Goal: Information Seeking & Learning: Learn about a topic

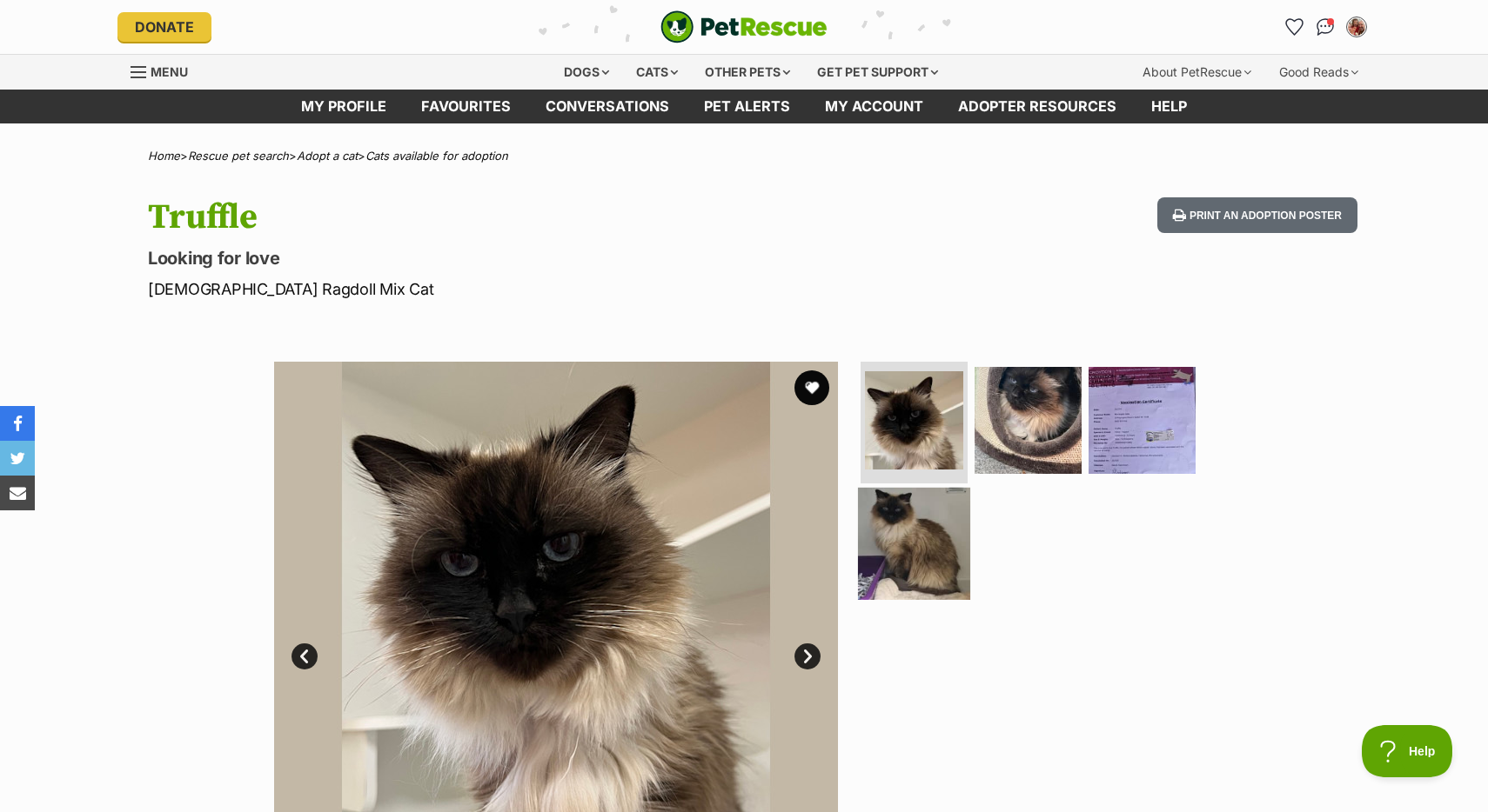
click at [916, 546] on img at bounding box center [913, 543] width 113 height 113
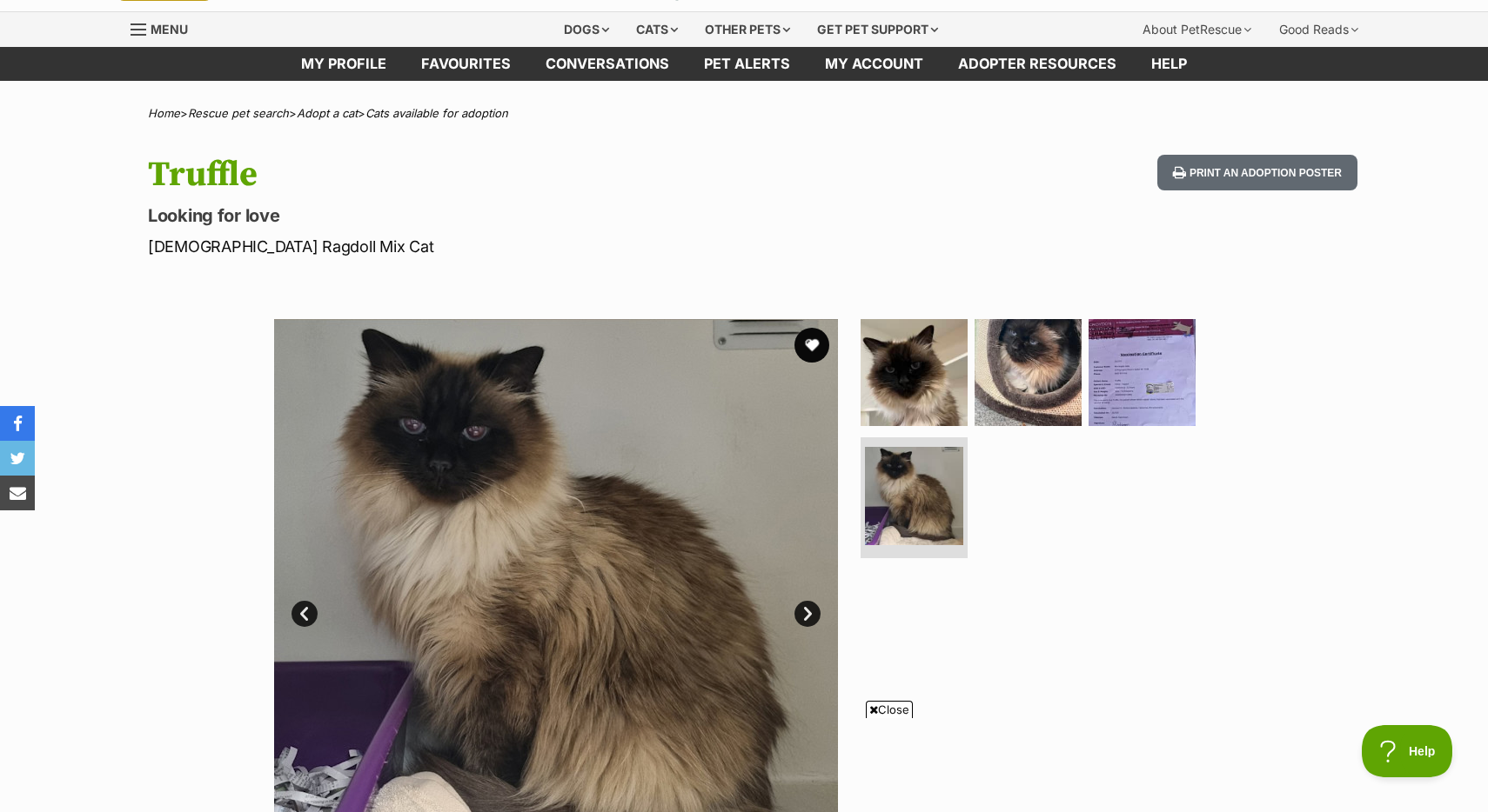
scroll to position [39, 0]
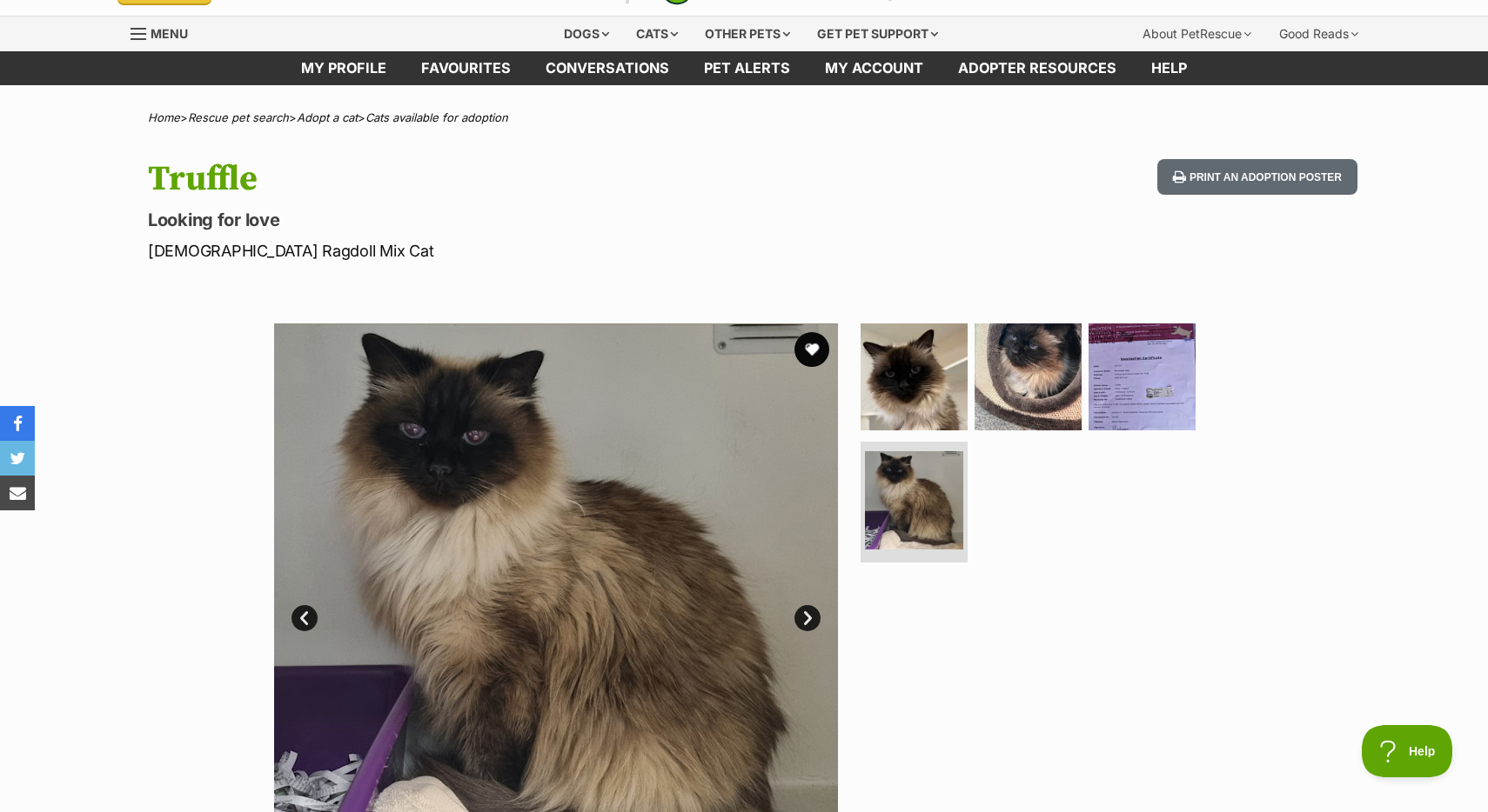
click at [807, 615] on link "Next" at bounding box center [807, 618] width 26 height 26
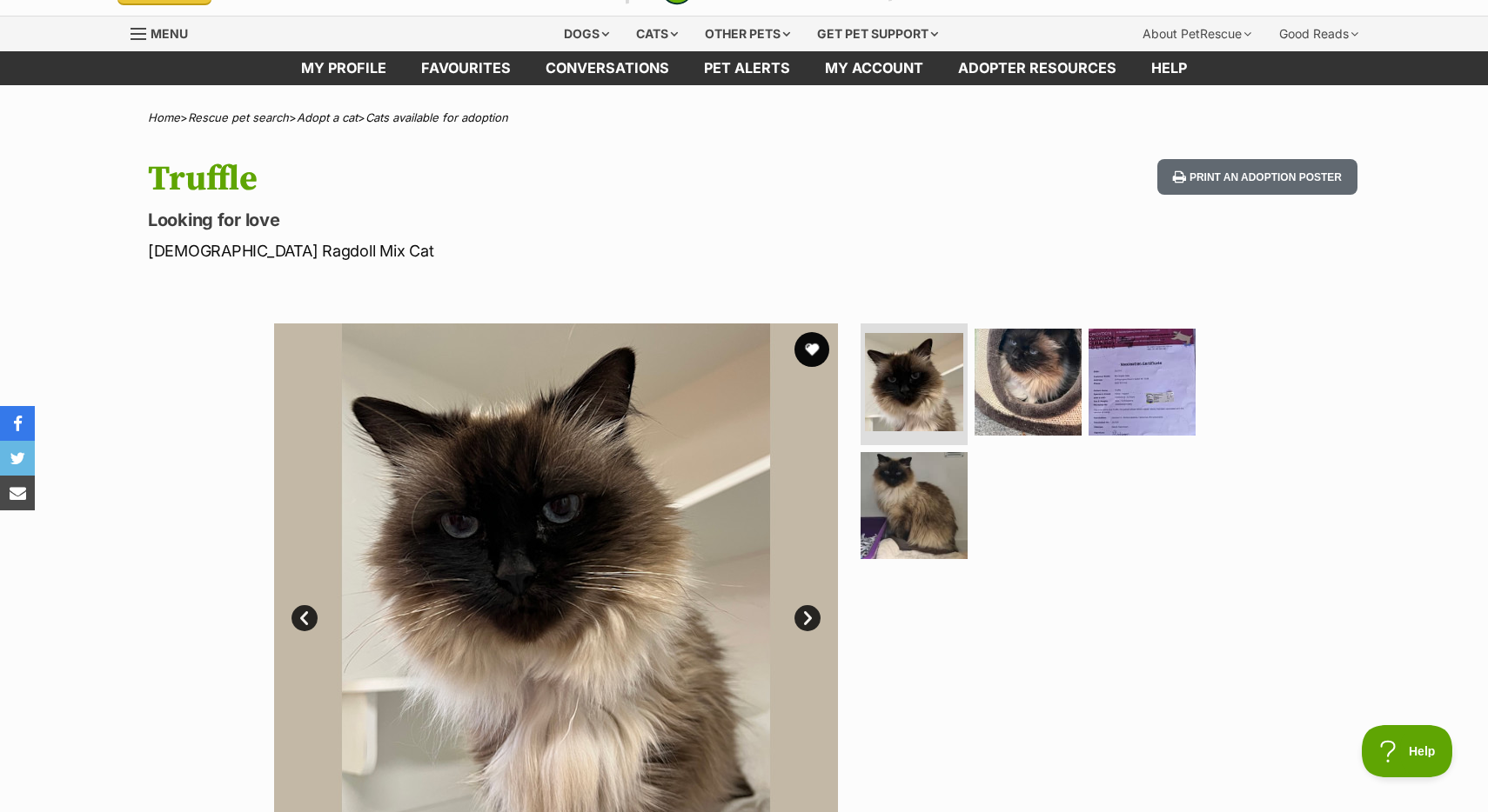
click at [807, 615] on link "Next" at bounding box center [807, 618] width 26 height 26
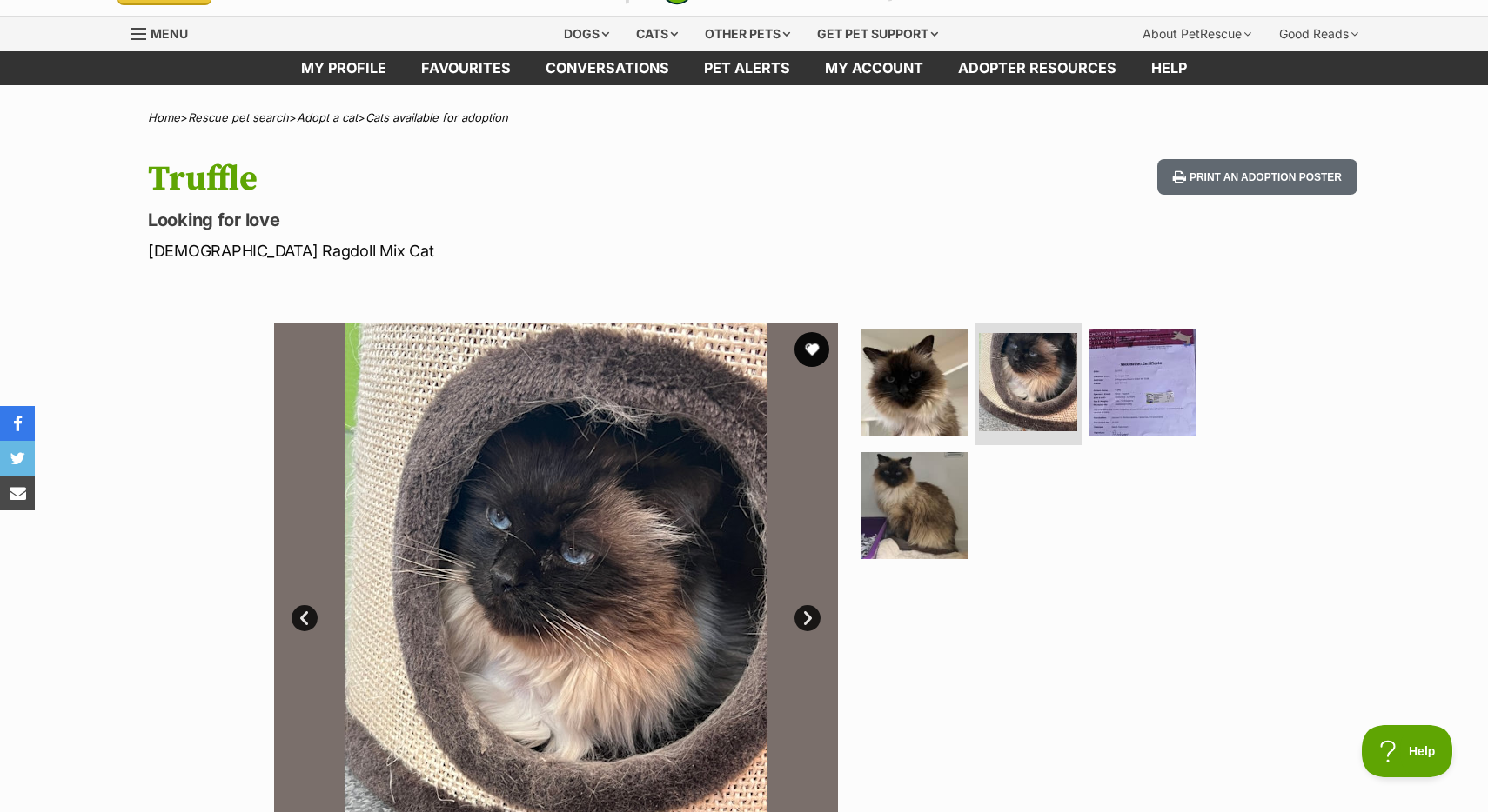
click at [807, 615] on link "Next" at bounding box center [807, 618] width 26 height 26
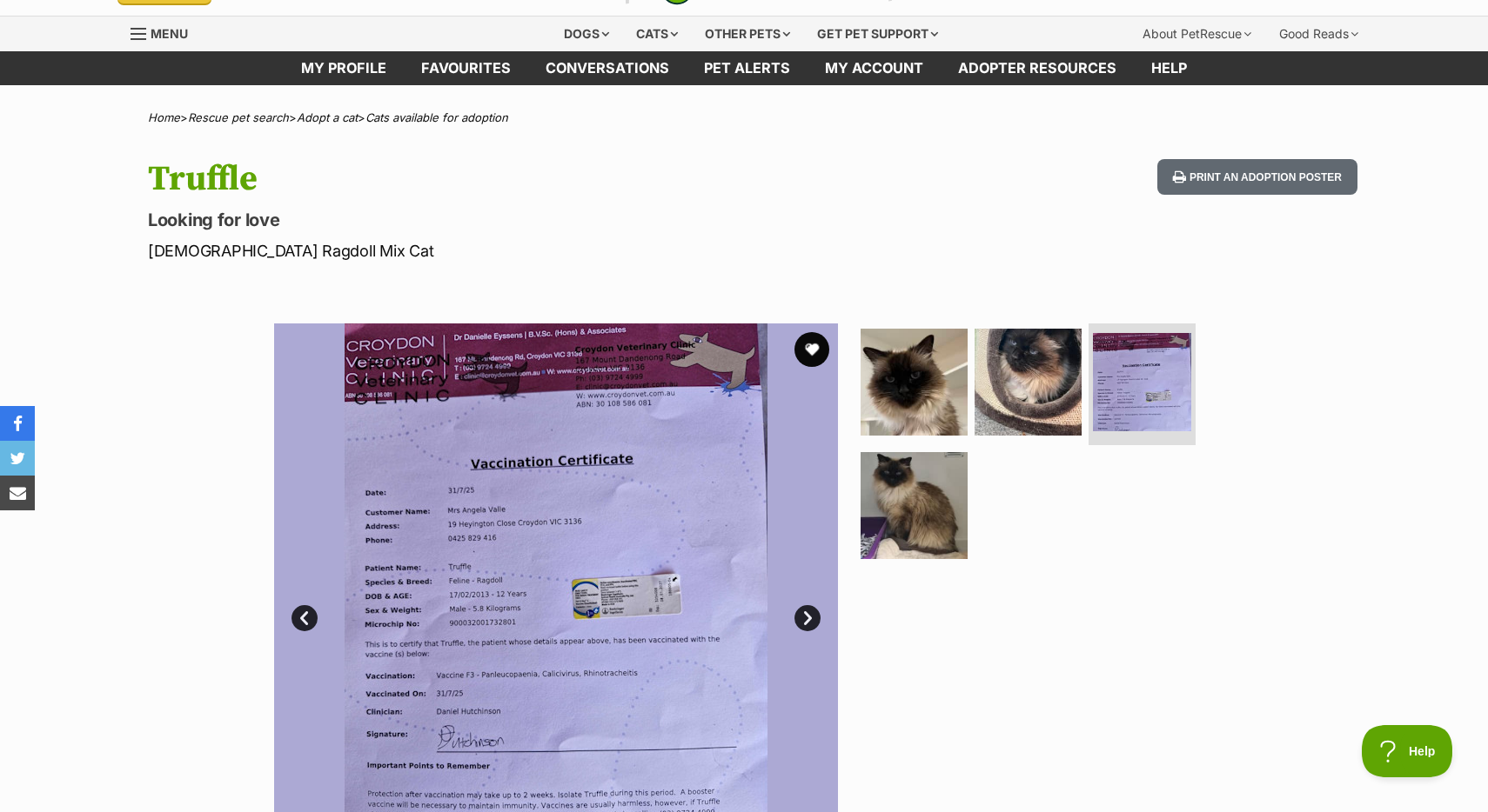
click at [807, 615] on link "Next" at bounding box center [807, 618] width 26 height 26
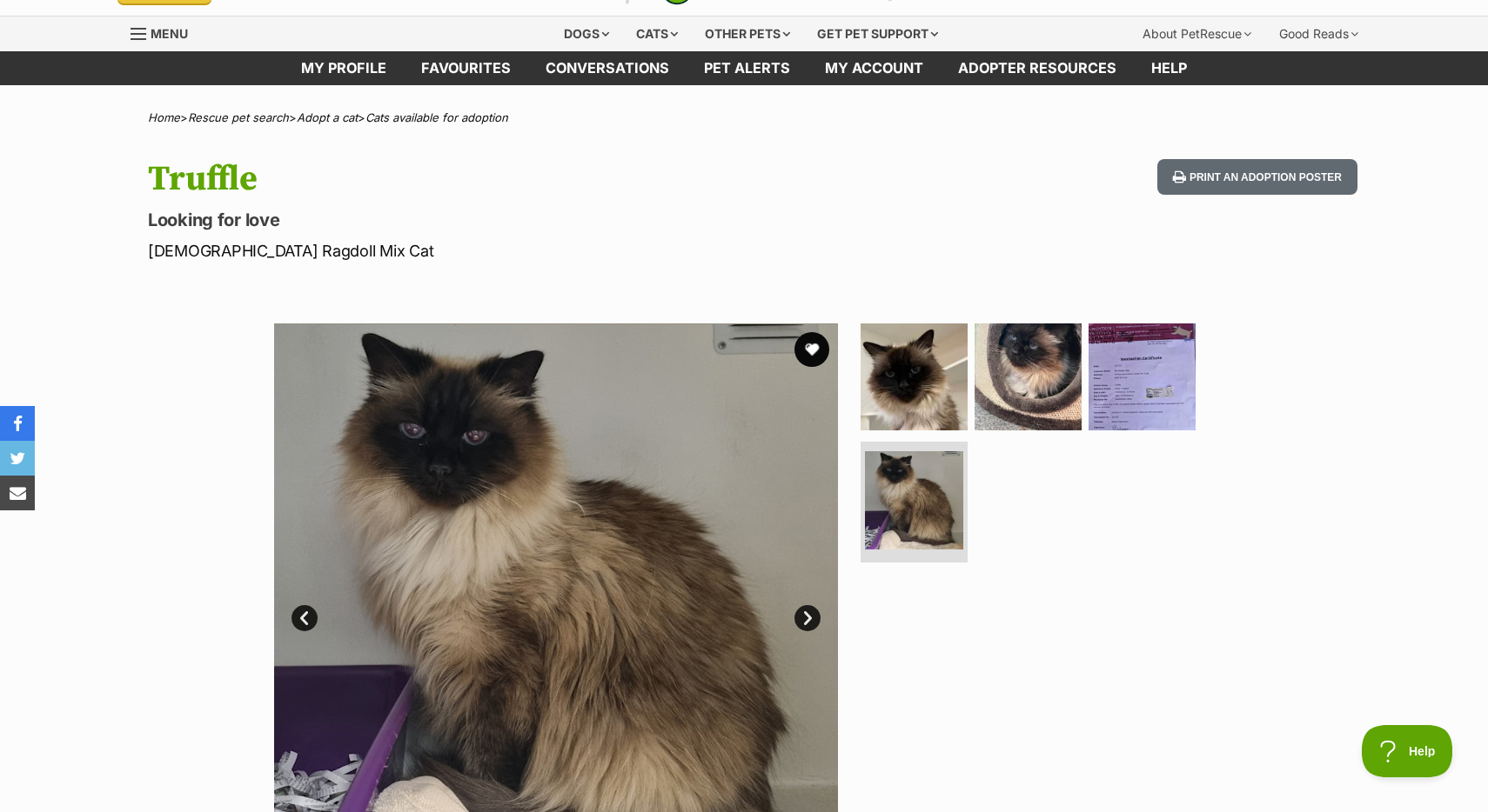
click at [807, 615] on link "Next" at bounding box center [807, 618] width 26 height 26
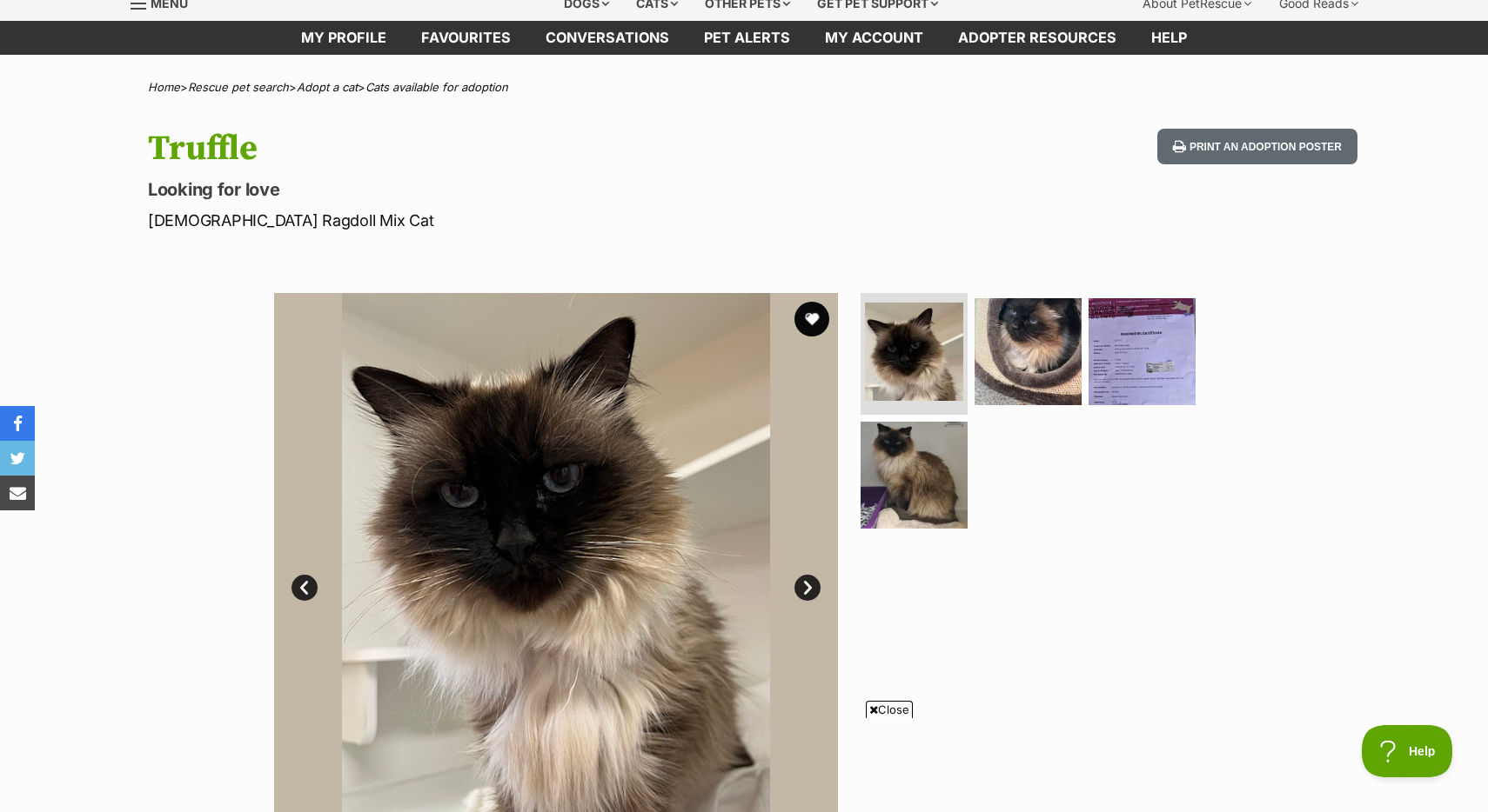
scroll to position [0, 0]
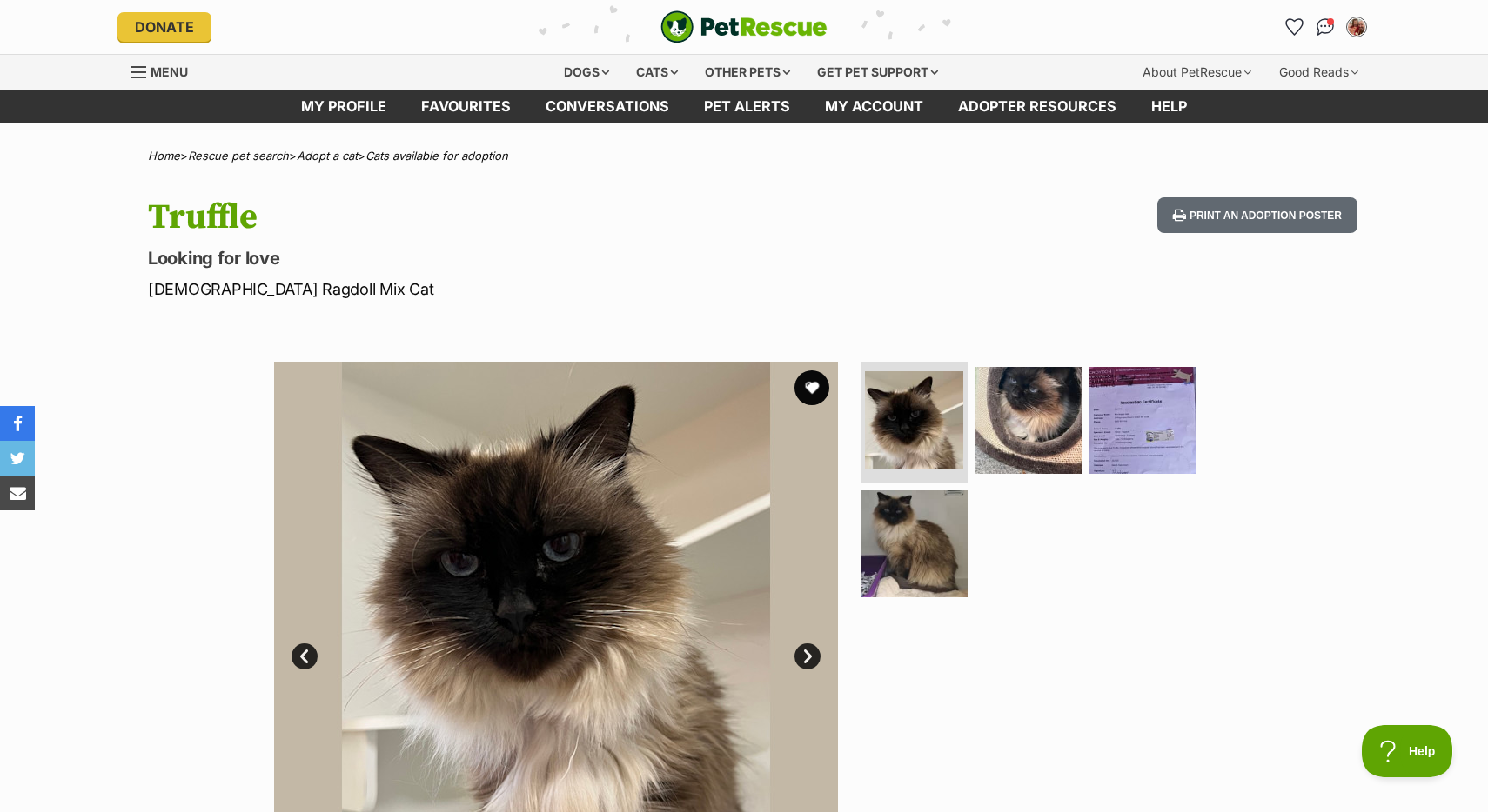
click at [753, 32] on img "PetRescue" at bounding box center [743, 27] width 167 height 33
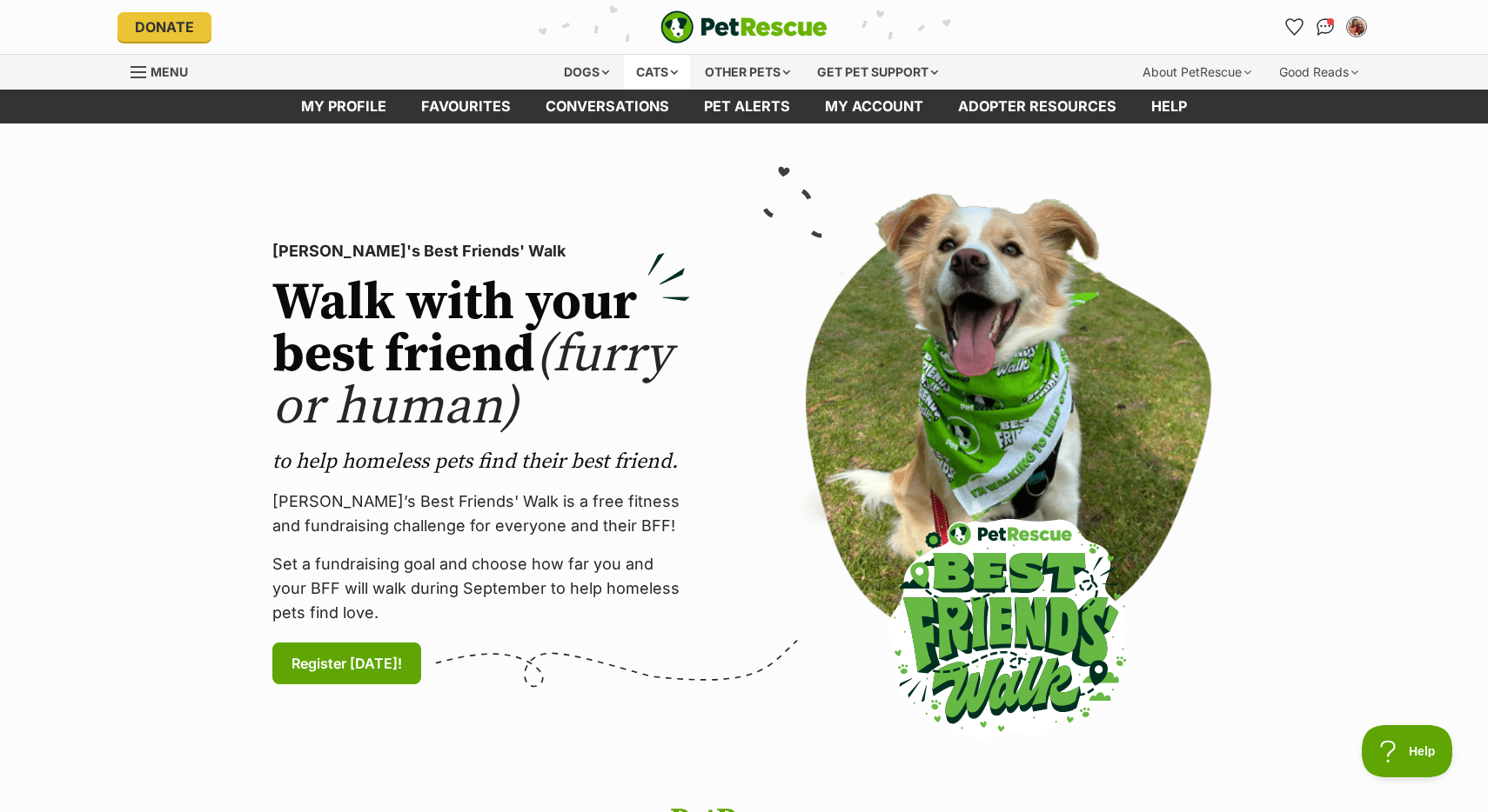
click at [642, 77] on div "Cats" at bounding box center [657, 72] width 66 height 35
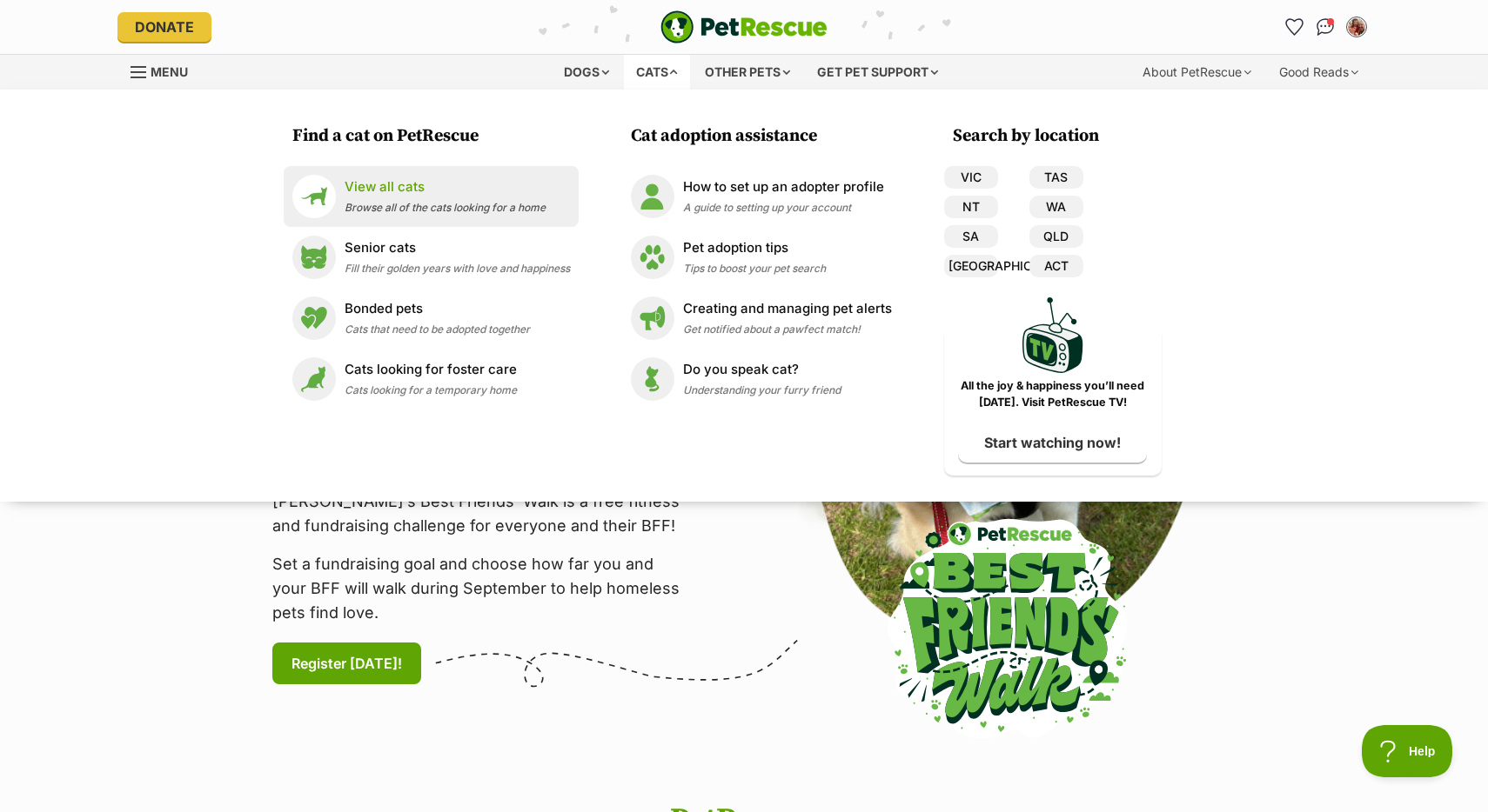
click at [395, 181] on p "View all cats" at bounding box center [445, 187] width 201 height 20
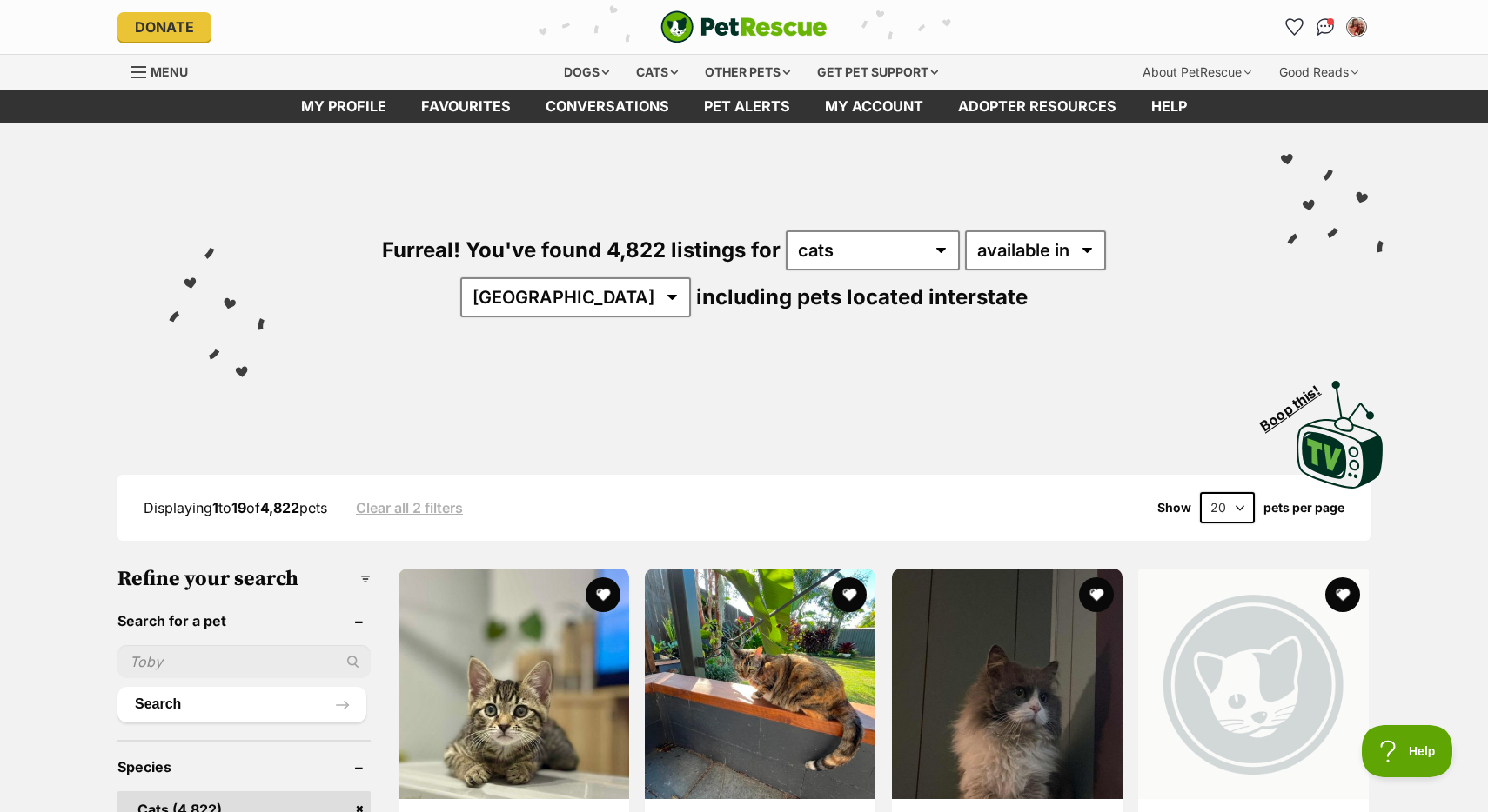
click at [205, 663] on input "text" at bounding box center [243, 662] width 253 height 33
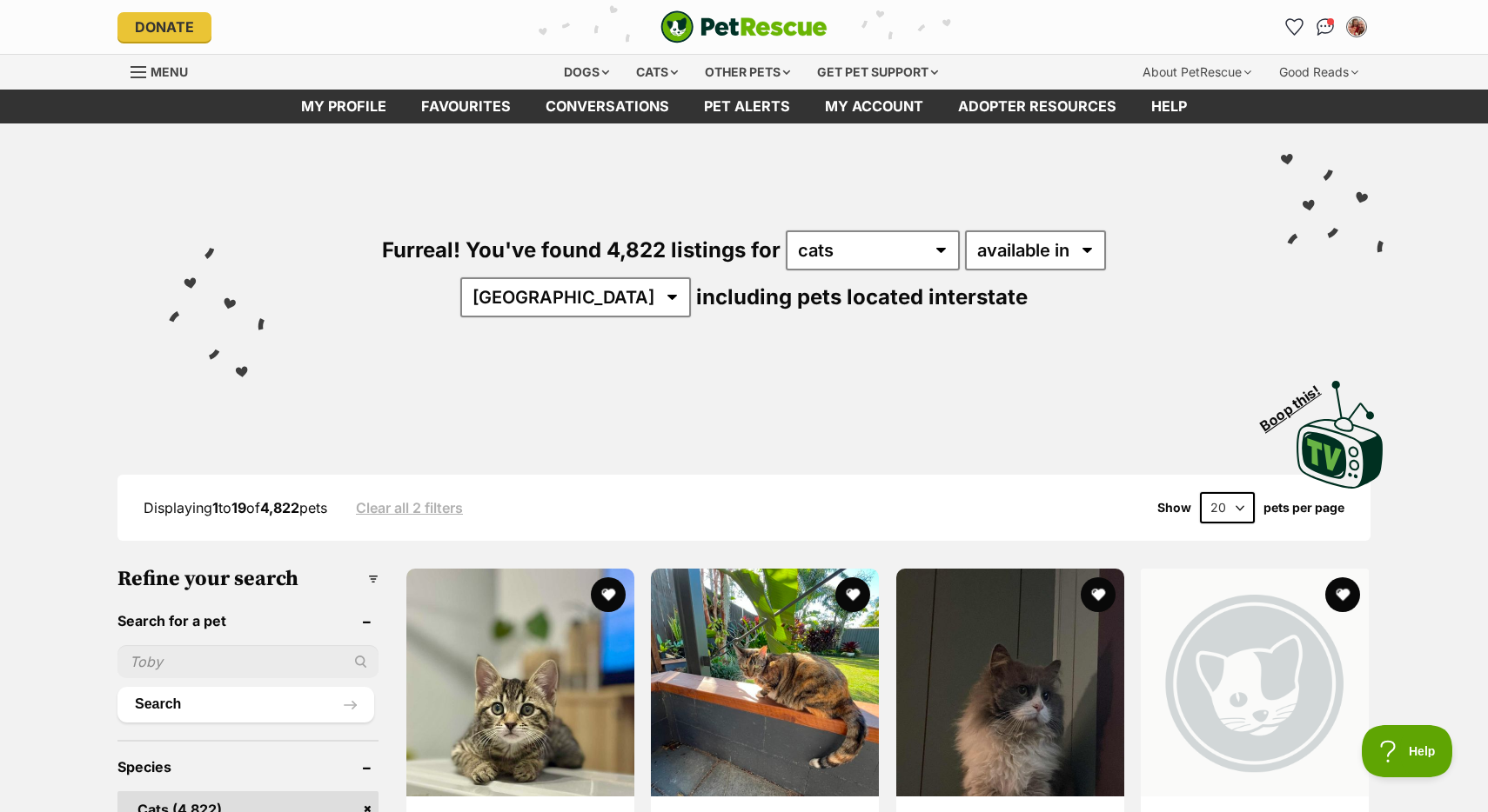
click at [205, 663] on input "text" at bounding box center [248, 662] width 261 height 33
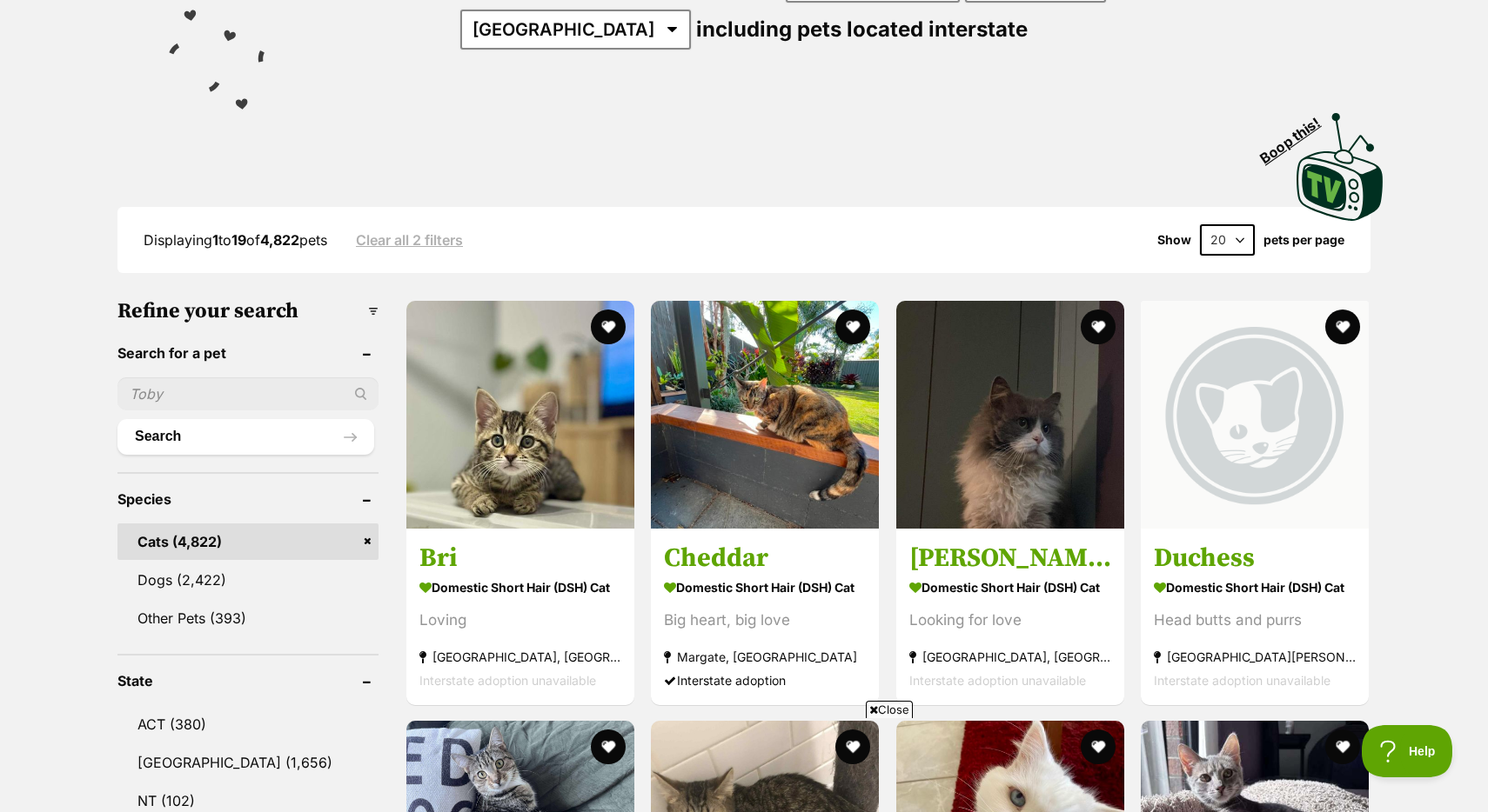
scroll to position [271, 0]
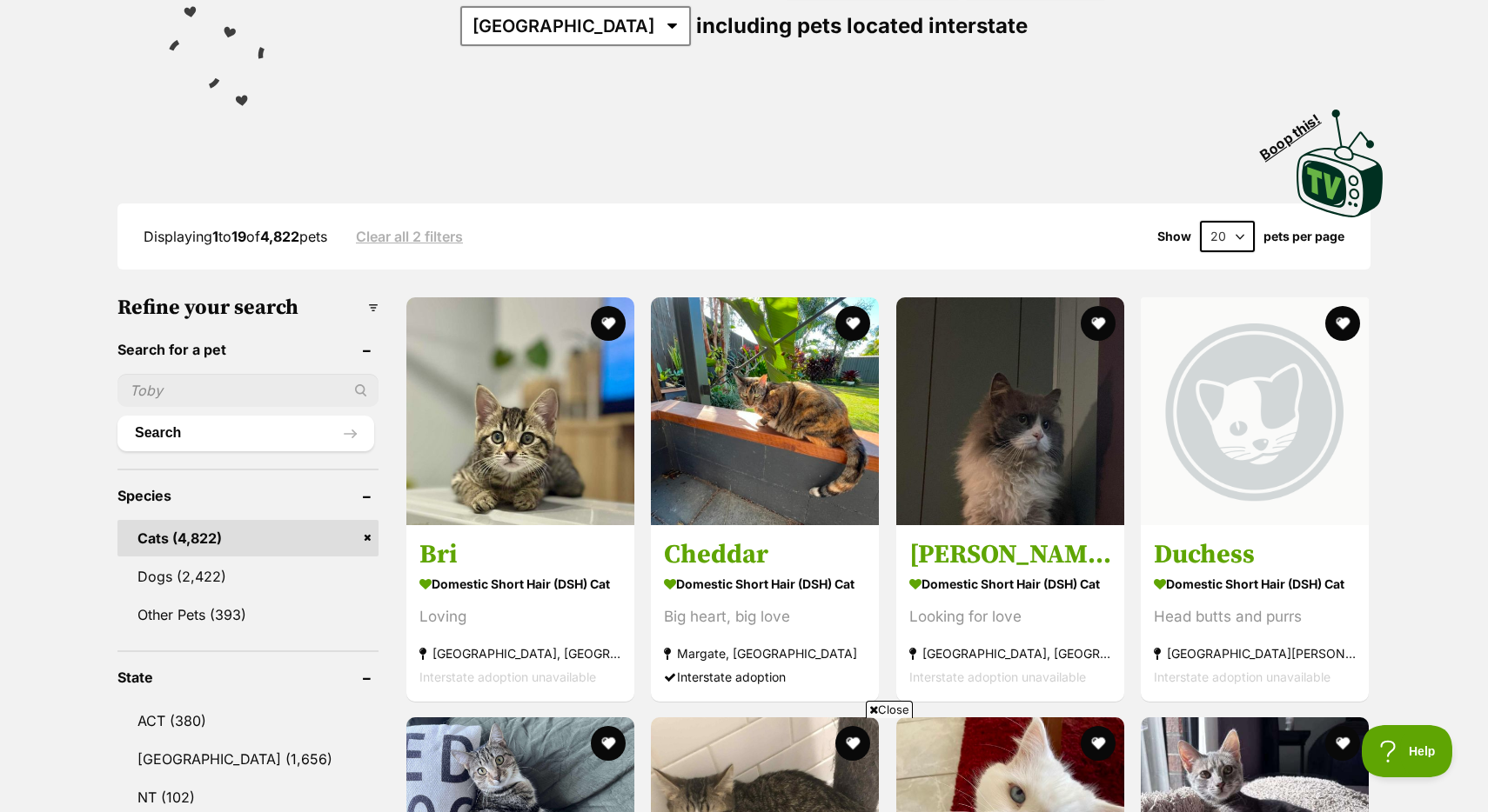
click at [197, 389] on input "text" at bounding box center [248, 390] width 261 height 33
type input "ragdoll"
click at [117, 416] on button "Search" at bounding box center [245, 433] width 257 height 35
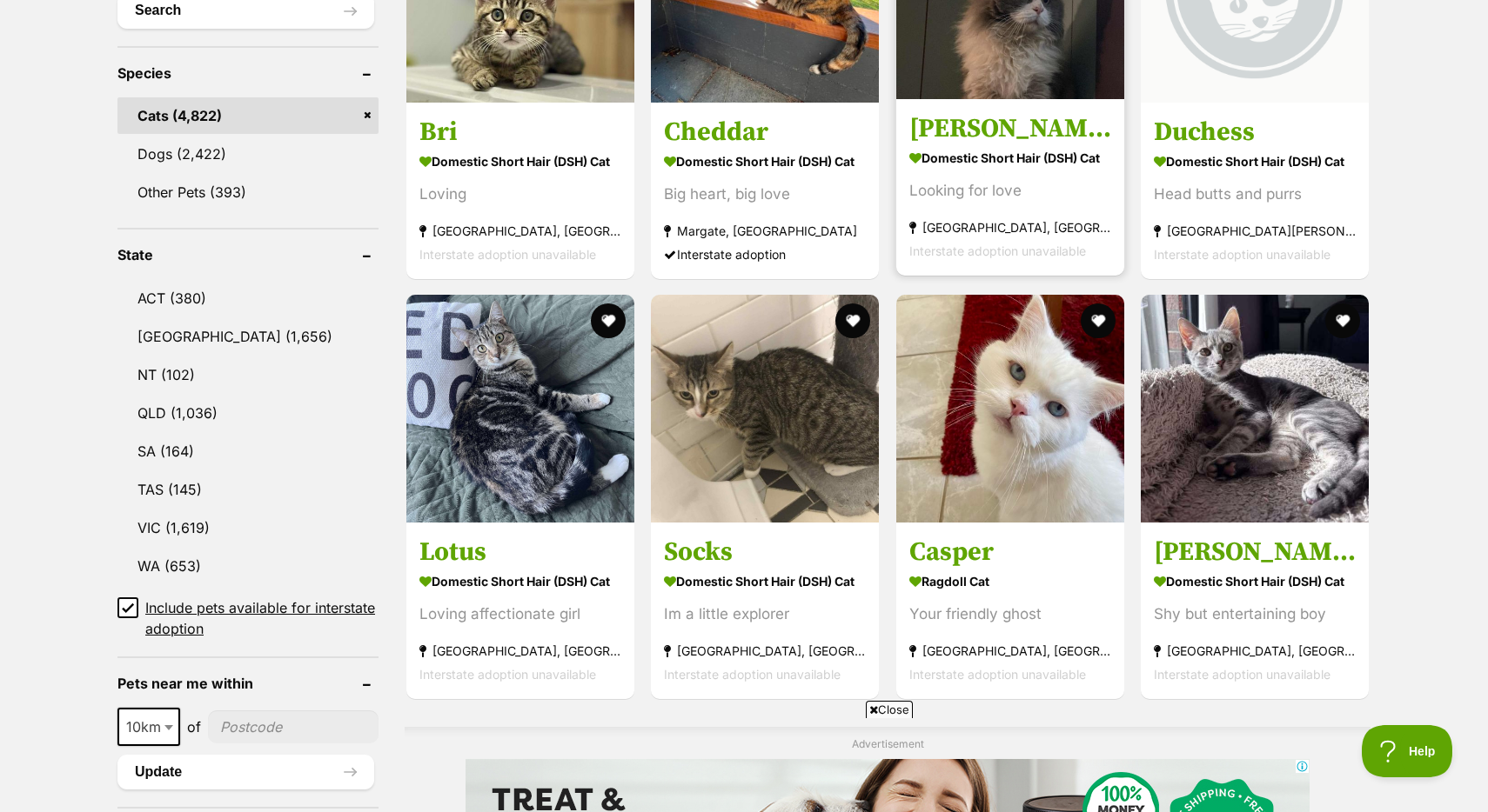
scroll to position [700, 0]
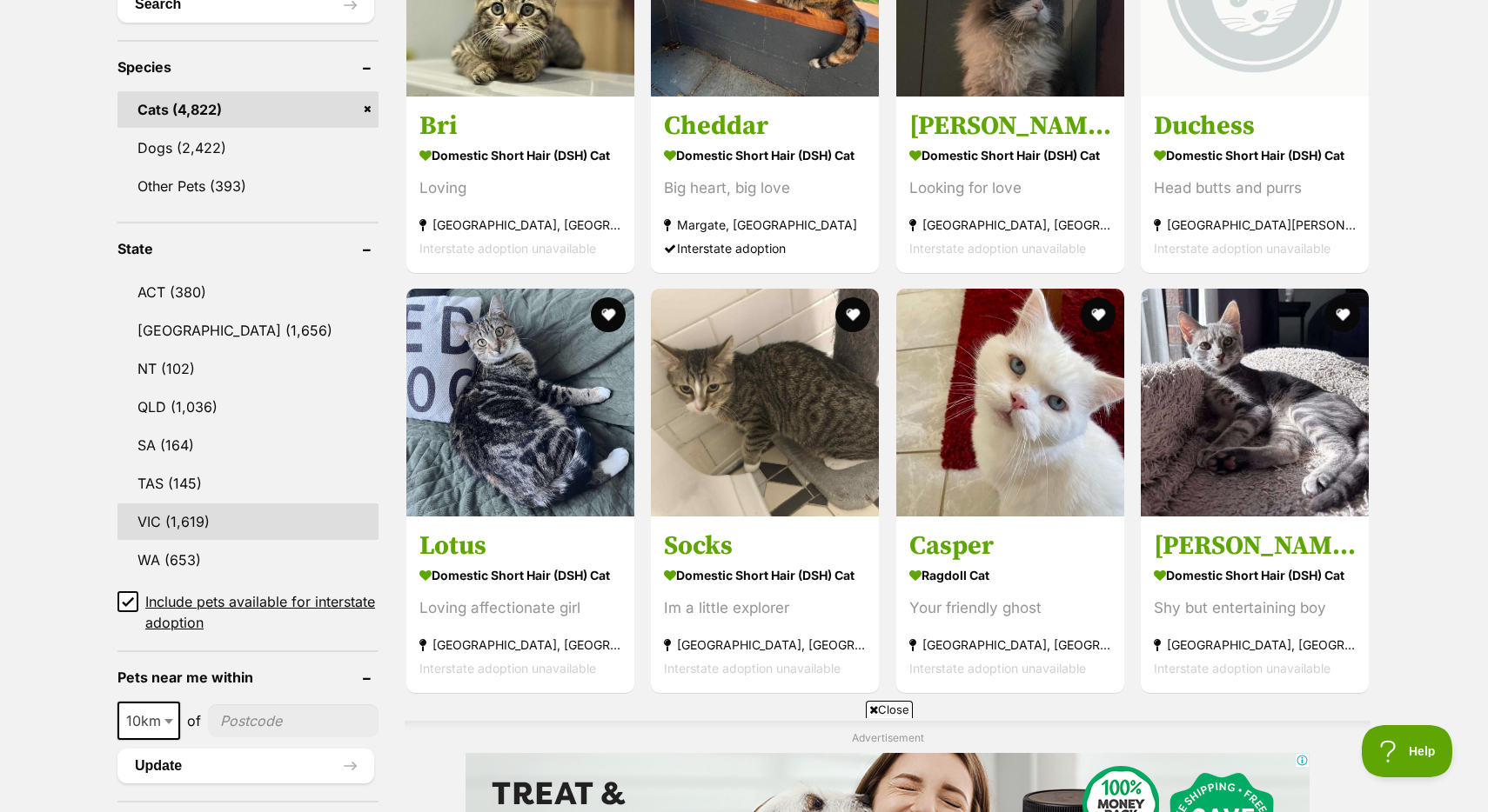
click at [192, 529] on link "VIC (1,619)" at bounding box center [248, 521] width 261 height 37
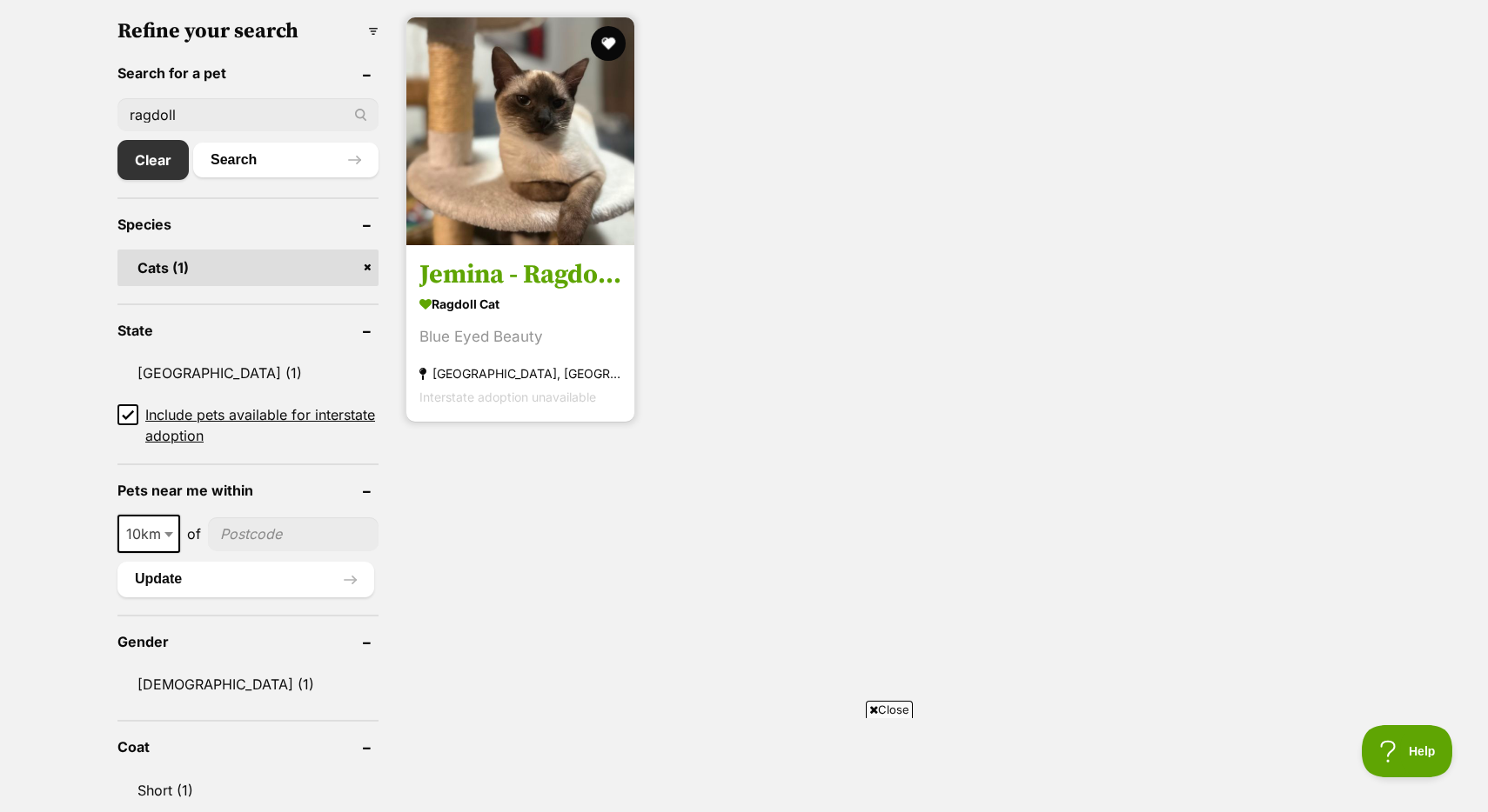
scroll to position [540, 0]
click at [473, 206] on img at bounding box center [520, 132] width 228 height 228
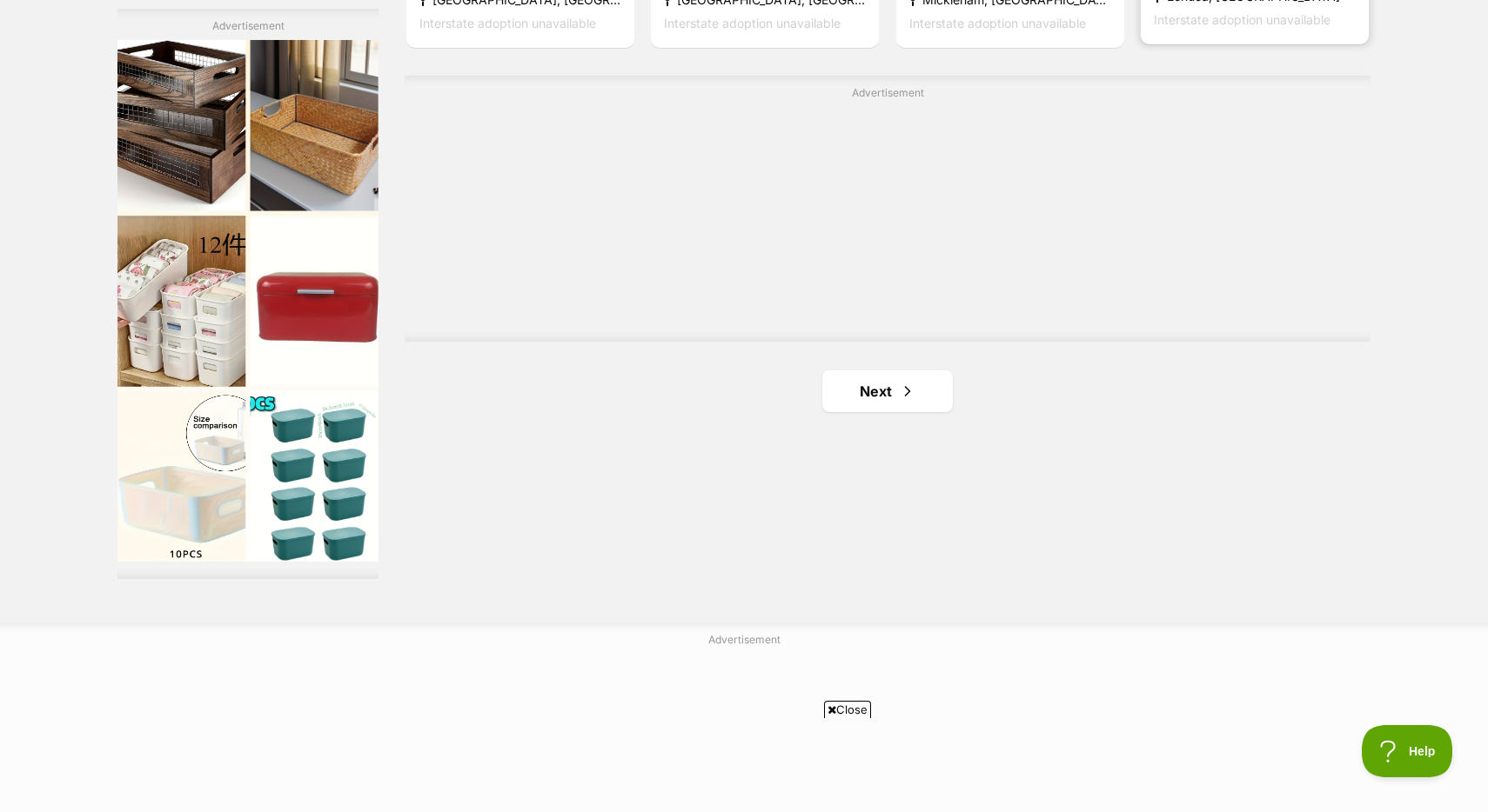
scroll to position [3288, 0]
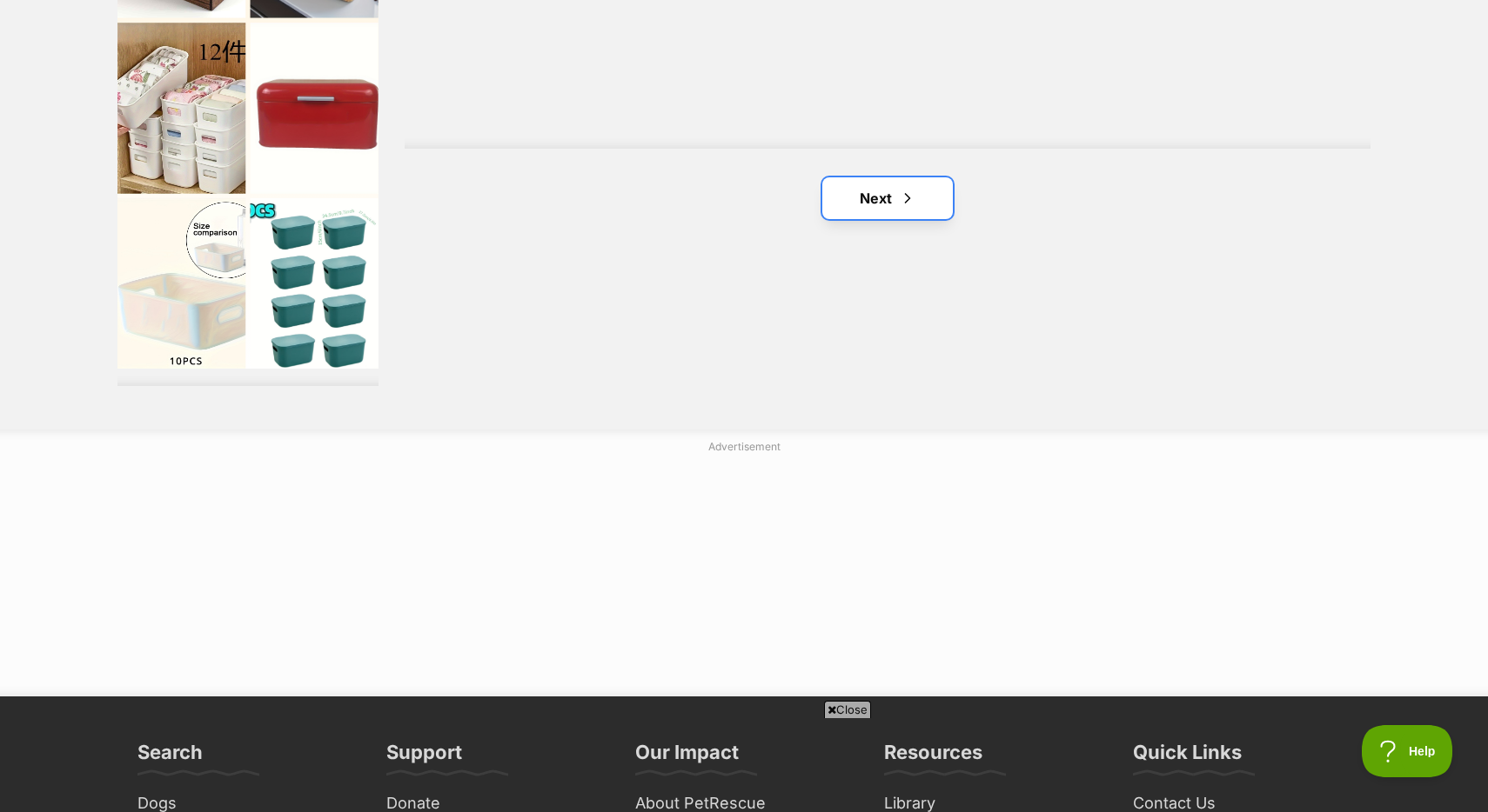
click at [885, 192] on link "Next" at bounding box center [887, 198] width 131 height 41
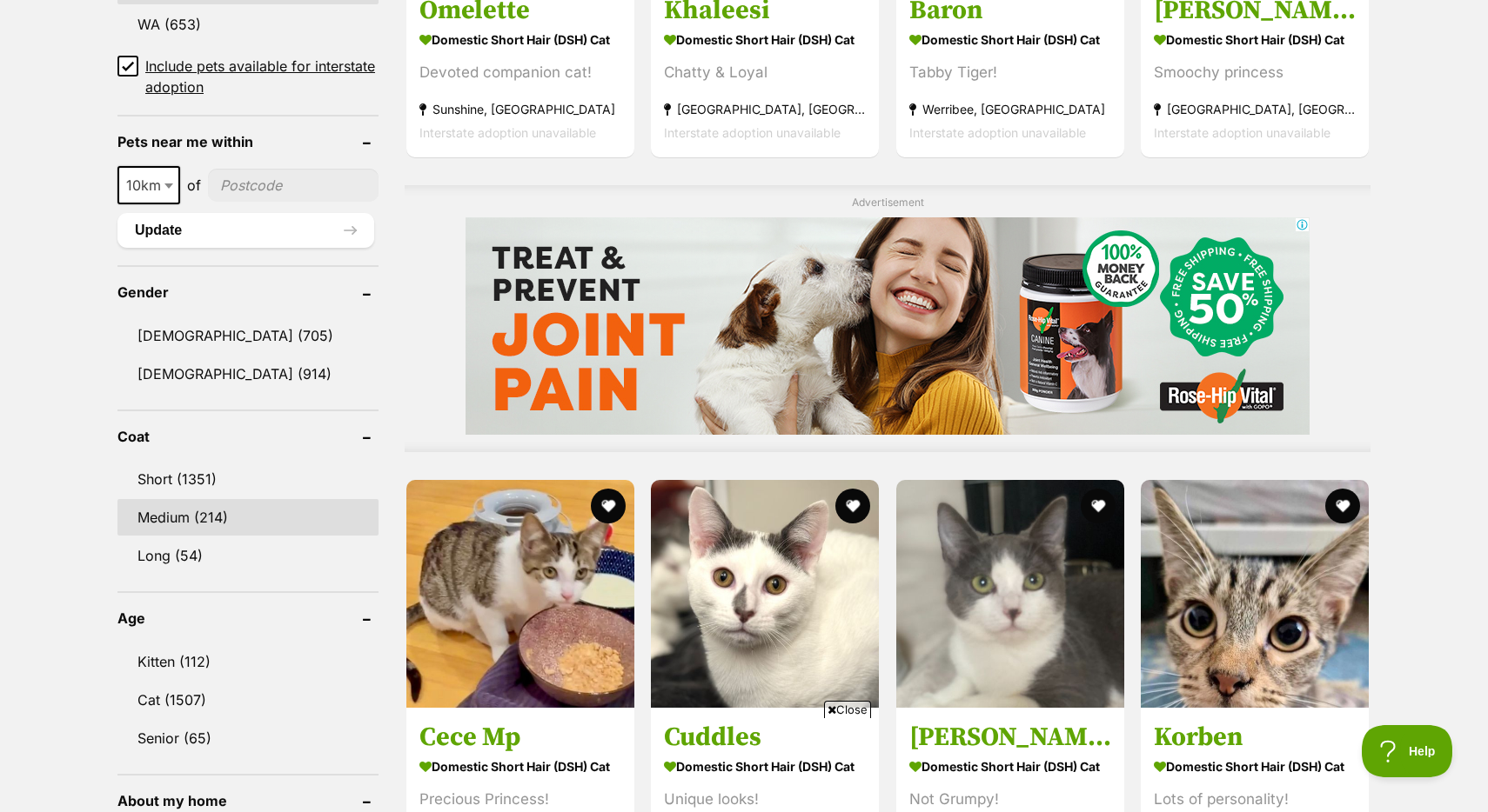
scroll to position [1249, 0]
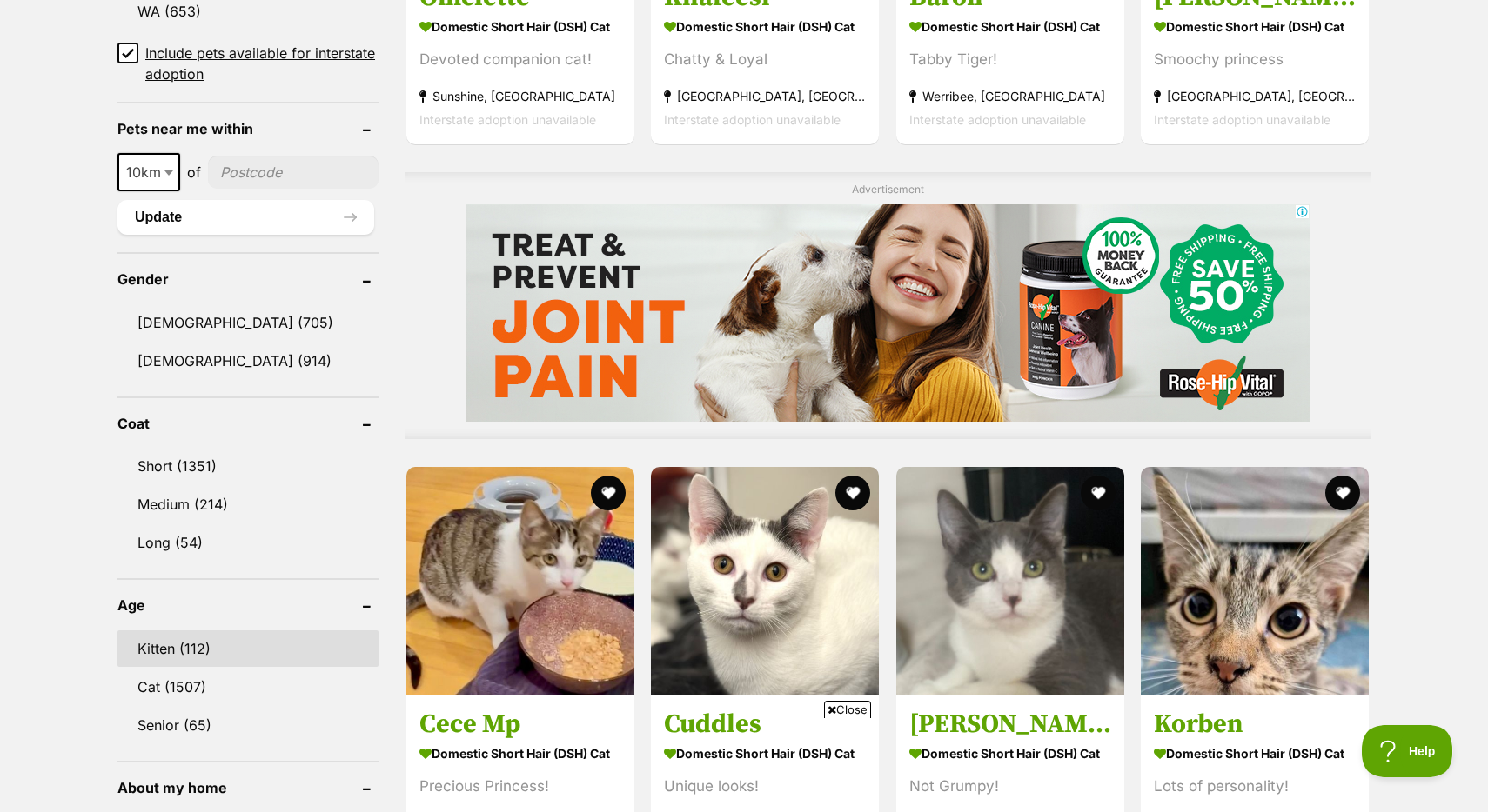
click at [193, 643] on link "Kitten (112)" at bounding box center [248, 648] width 261 height 37
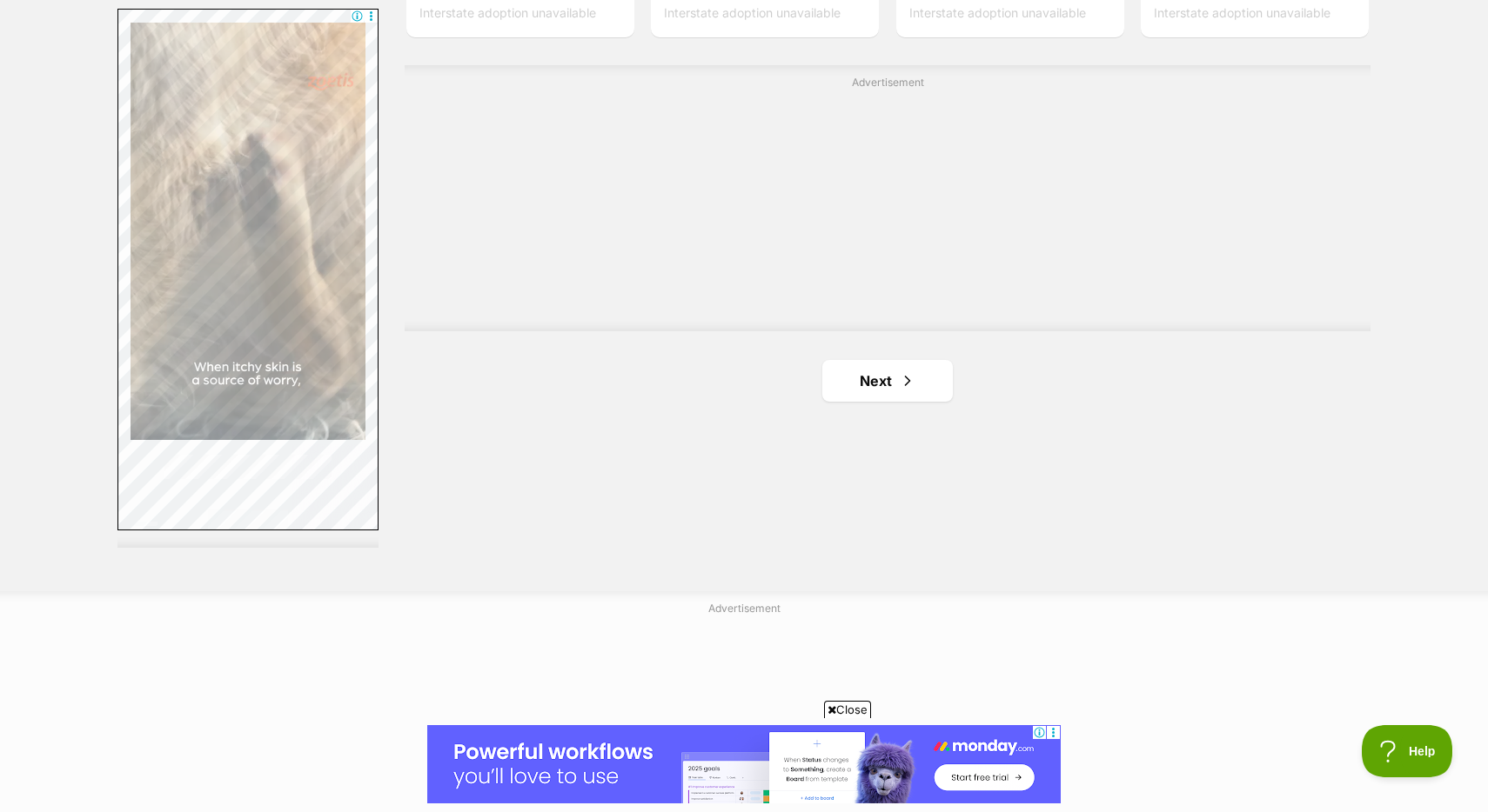
scroll to position [3174, 0]
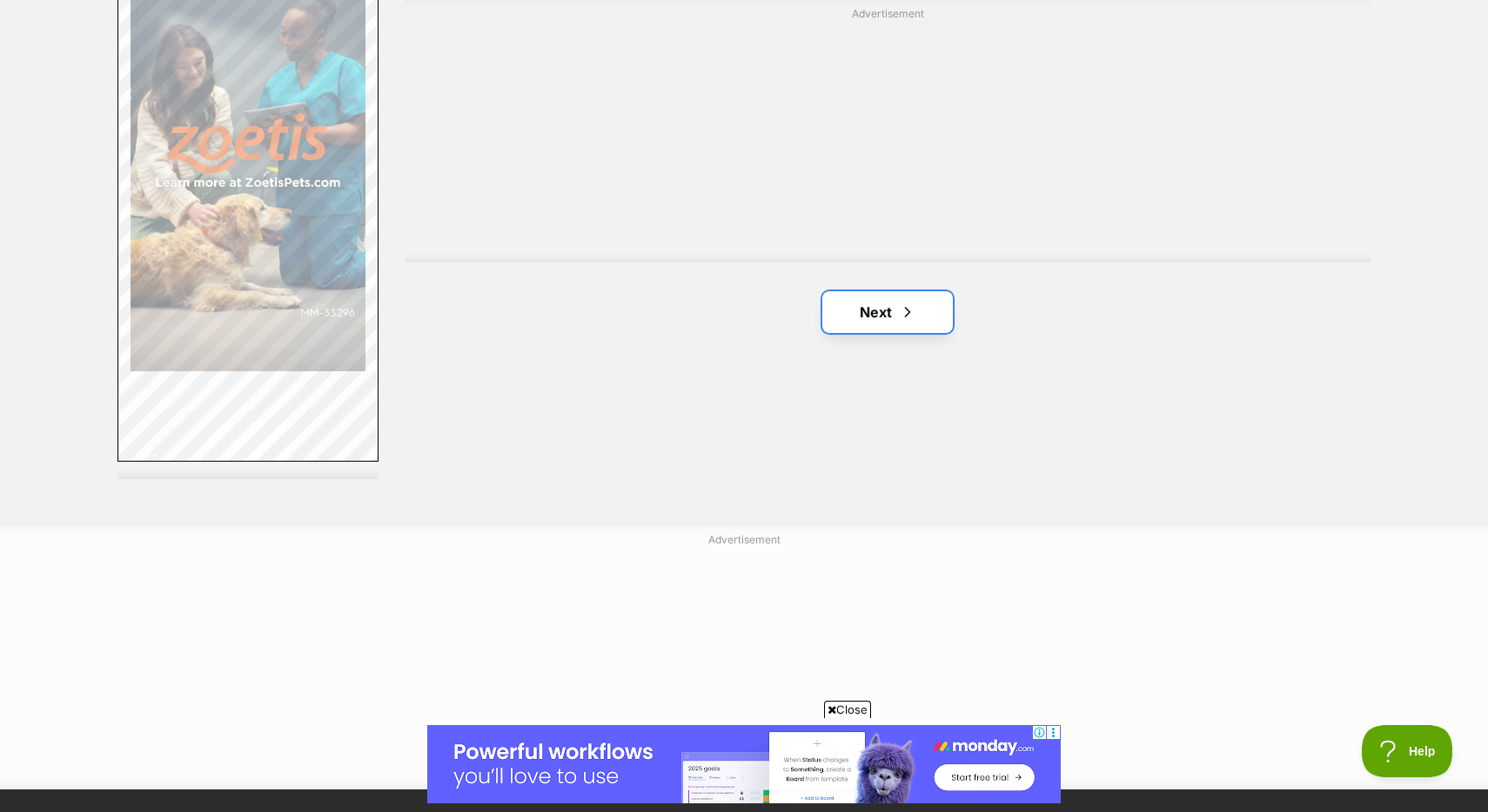
click at [871, 324] on link "Next" at bounding box center [887, 312] width 131 height 41
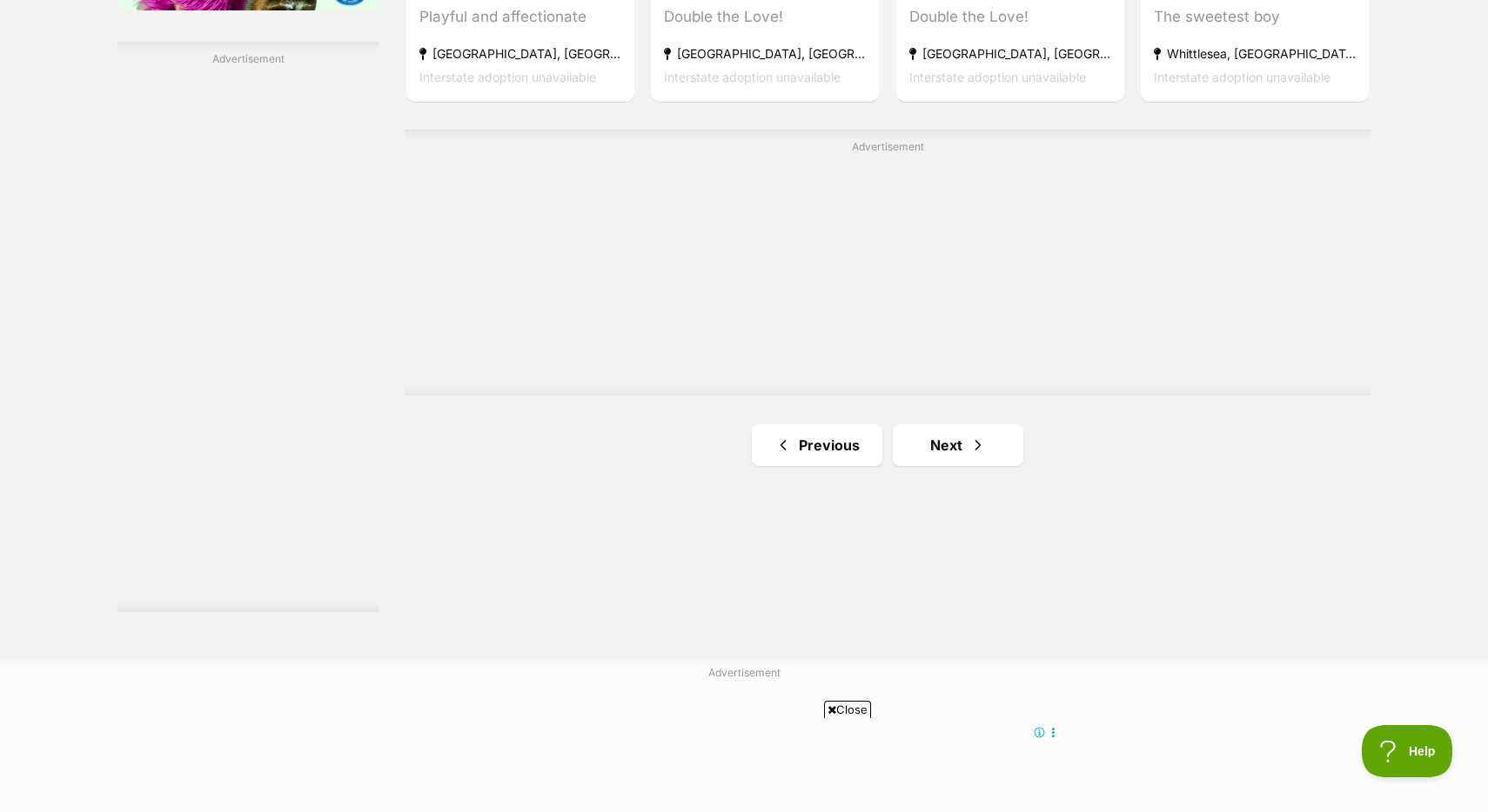
scroll to position [3042, 0]
click at [981, 442] on span "Next page" at bounding box center [977, 444] width 17 height 21
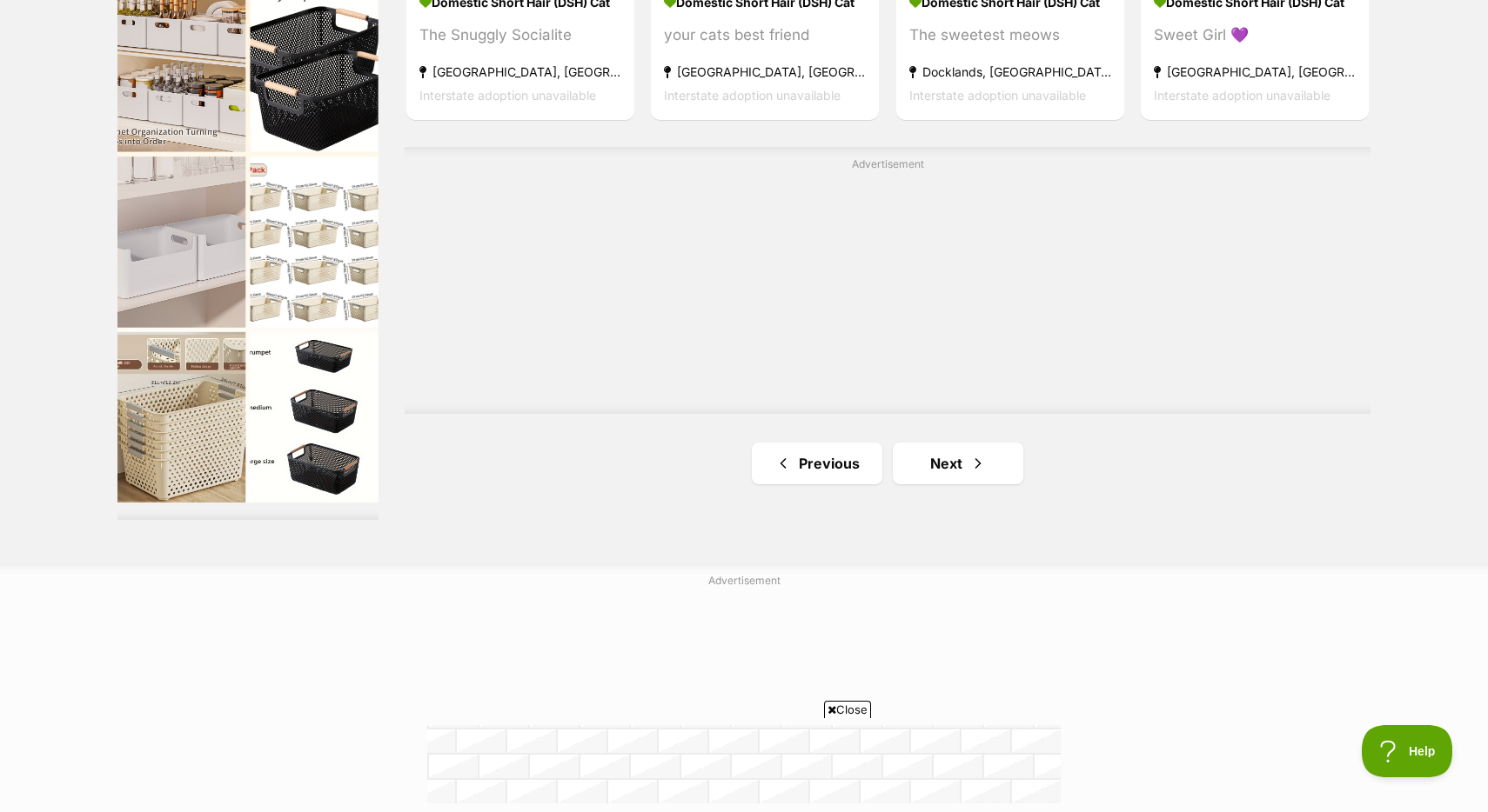
scroll to position [3176, 0]
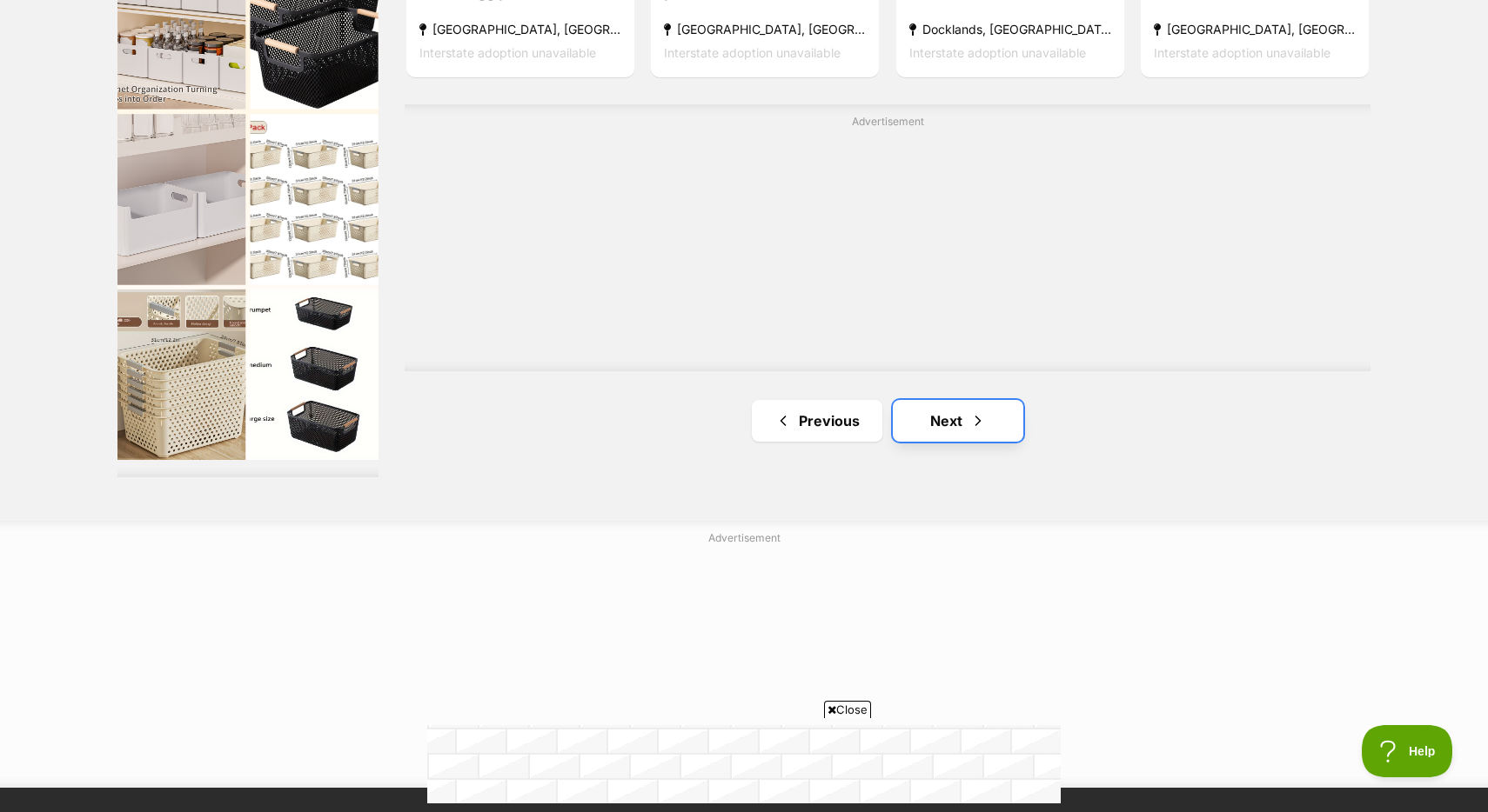
click at [960, 442] on link "Next" at bounding box center [957, 420] width 131 height 41
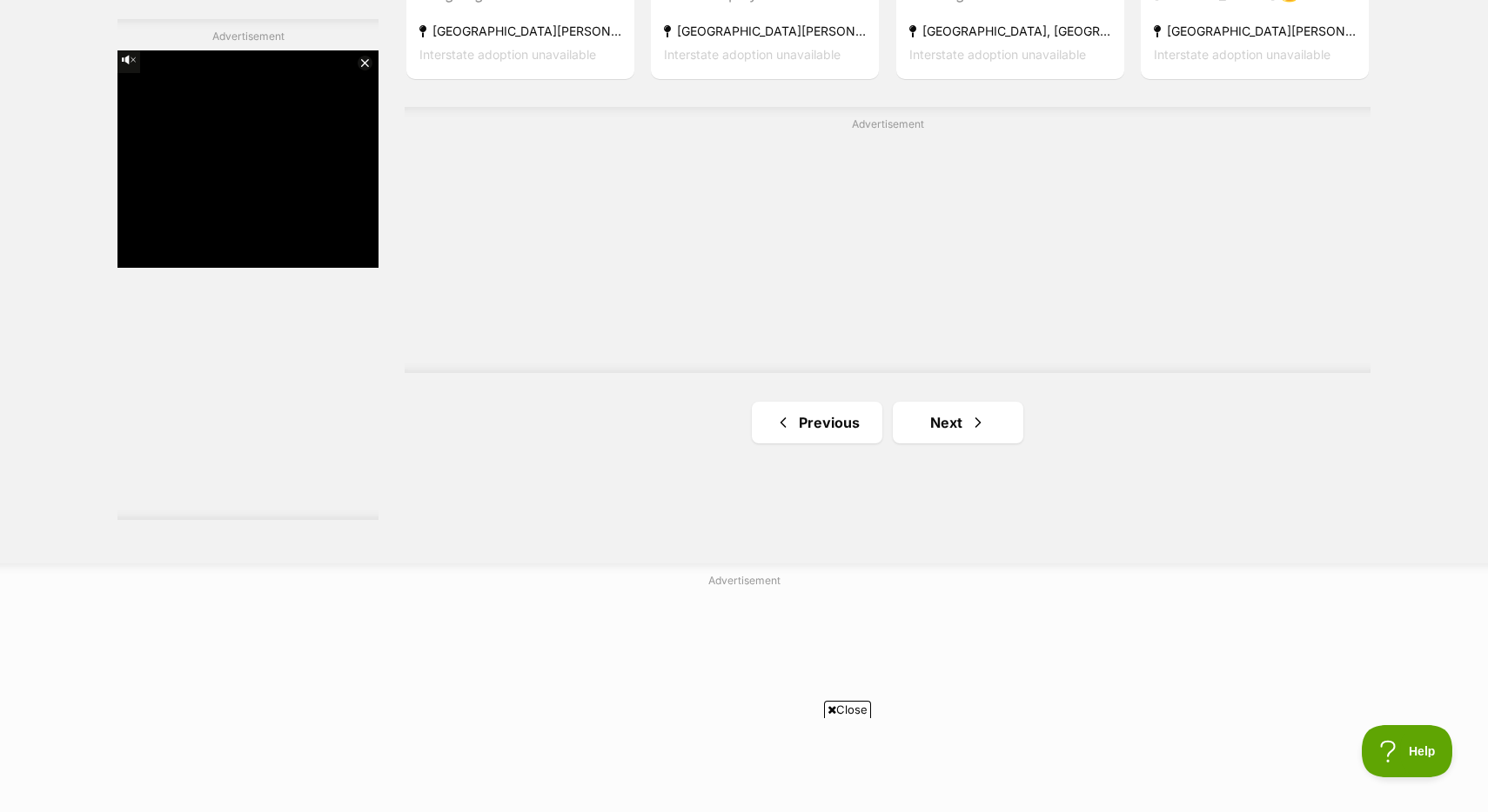
scroll to position [3127, 0]
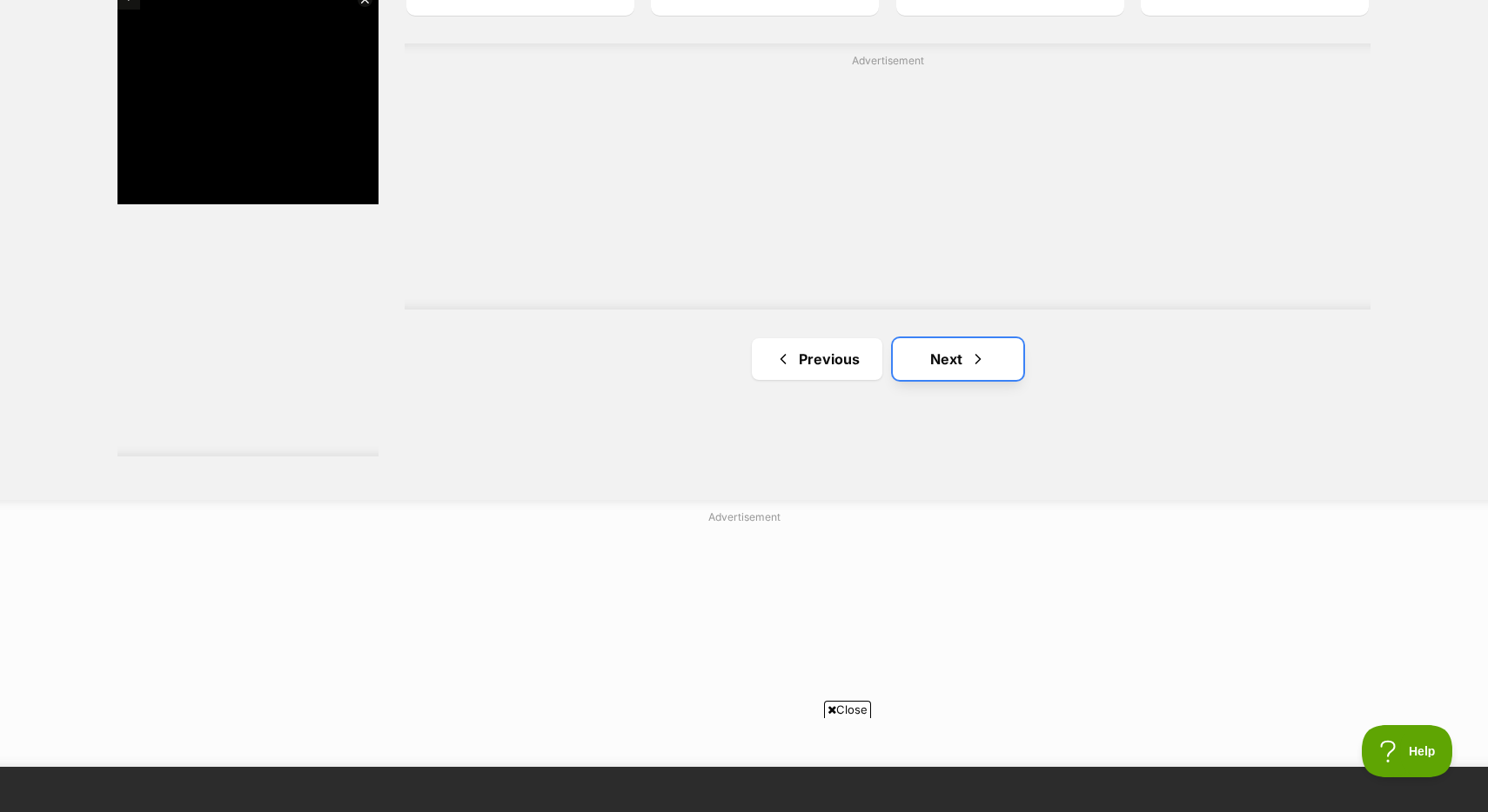
click at [964, 368] on link "Next" at bounding box center [957, 359] width 131 height 41
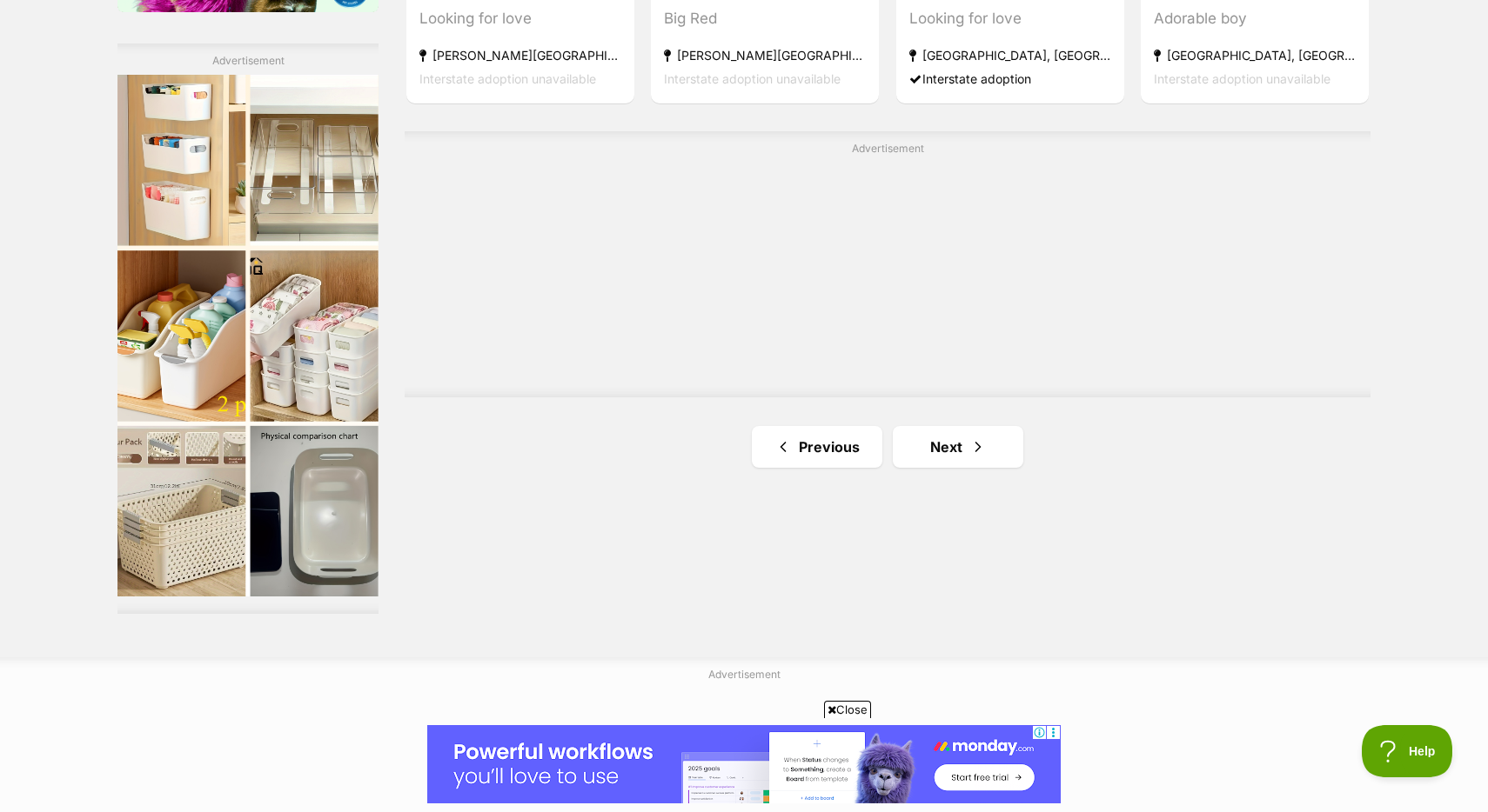
scroll to position [3063, 0]
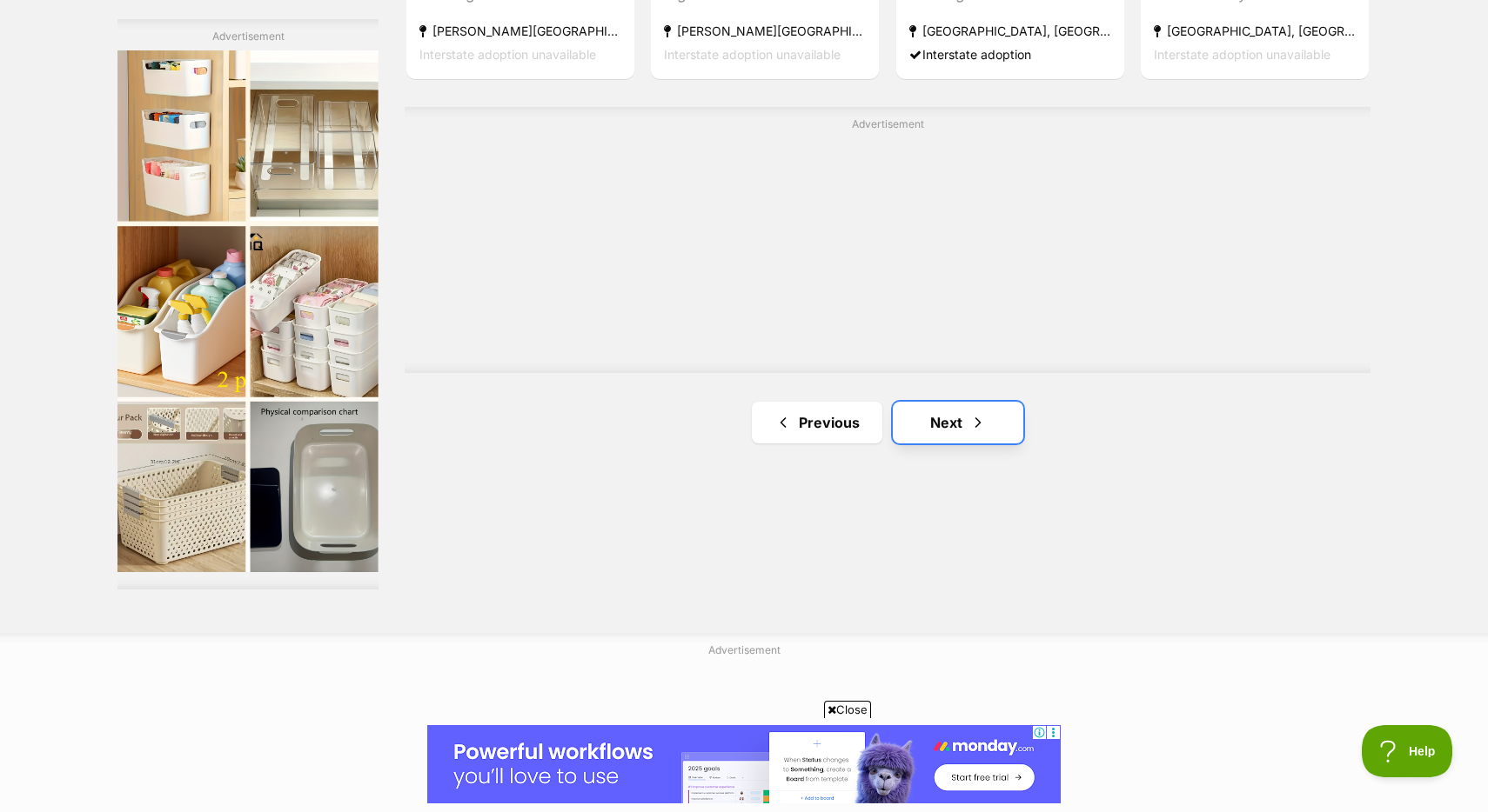
click at [967, 415] on link "Next" at bounding box center [957, 422] width 131 height 41
